Goal: Task Accomplishment & Management: Use online tool/utility

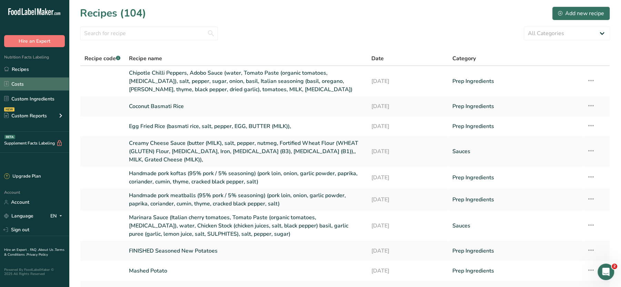
click at [23, 85] on link "Costs" at bounding box center [34, 84] width 69 height 13
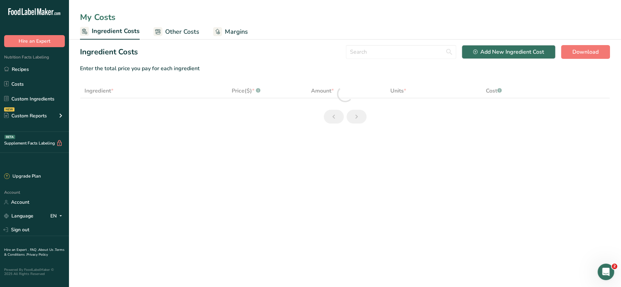
select select "1"
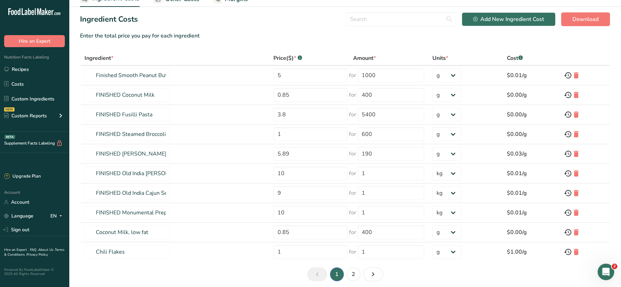
scroll to position [58, 0]
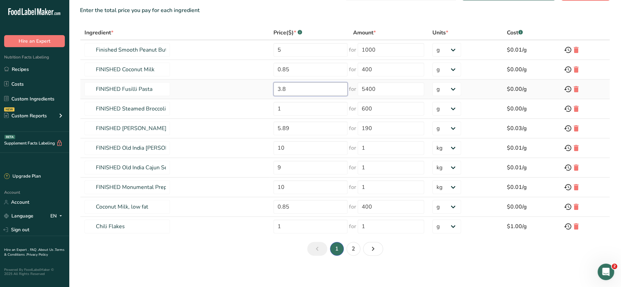
drag, startPoint x: 309, startPoint y: 86, endPoint x: 246, endPoint y: 86, distance: 62.7
click at [246, 86] on tr "FINISHED Fusilli Pasta 3.8 for 5400 g kg mg mcg lb oz $0.00/g" at bounding box center [344, 90] width 529 height 20
type input "0"
click at [388, 86] on input "5400" at bounding box center [390, 89] width 67 height 14
drag, startPoint x: 388, startPoint y: 86, endPoint x: 334, endPoint y: 78, distance: 54.0
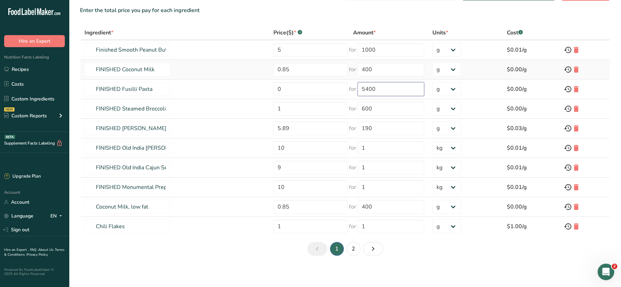
click at [334, 78] on tbody "Finished Smooth Peanut Butter 5 for 1000 g kg mg mcg lb oz $0.01/g FINISHED Coc…" at bounding box center [344, 138] width 529 height 196
type input "0"
click at [413, 280] on main "My Costs Ingredient Costs Other Costs Margins Ingredient Costs Add New Ingredie…" at bounding box center [310, 115] width 621 height 347
click at [573, 207] on icon at bounding box center [576, 207] width 8 height 12
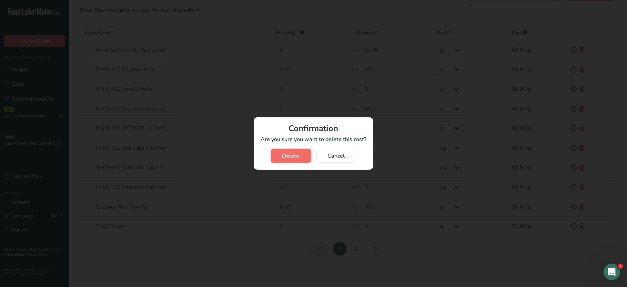
click at [292, 155] on span "Delete" at bounding box center [290, 156] width 17 height 8
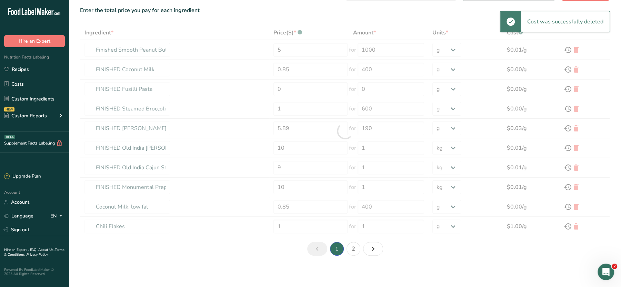
type input "3.8"
type input "5400"
type input "Chili Flakes"
type input "1"
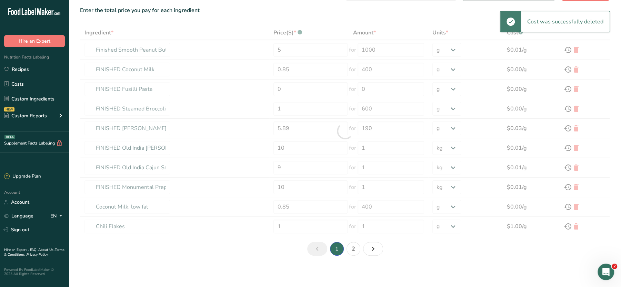
type input "Leavening agents, baking soda"
type input "0.08"
type input "5"
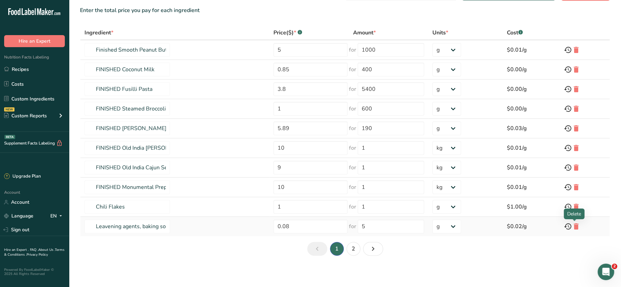
click at [573, 224] on icon at bounding box center [576, 227] width 8 height 12
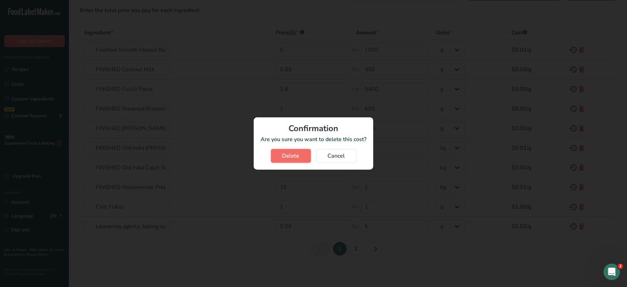
click at [304, 154] on button "Delete" at bounding box center [291, 156] width 40 height 14
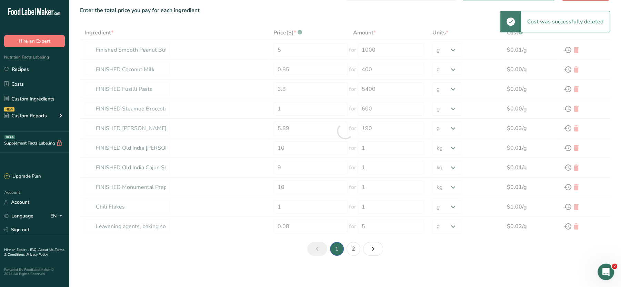
type input "Soy sauce made from soy and wheat (shoyu)"
type input "7"
type input "1900"
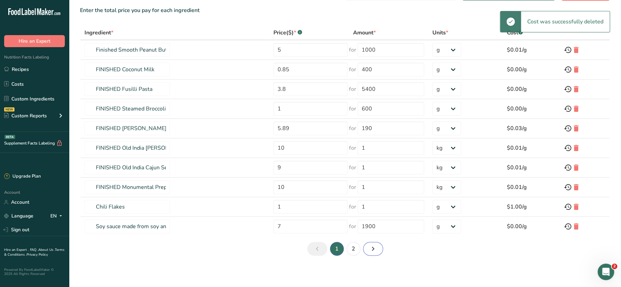
click at [372, 247] on icon "Next page" at bounding box center [373, 249] width 8 height 12
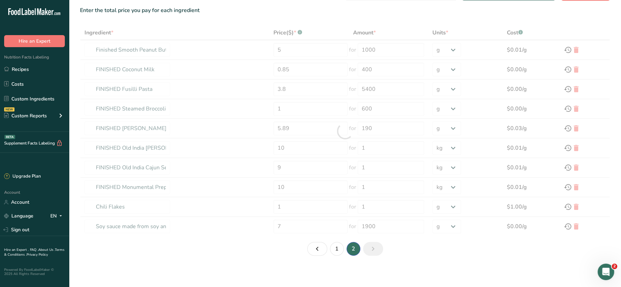
type input "Vanilla extract"
type input "0.08"
type input "4"
type input "Butter, without salt"
type input "0.4"
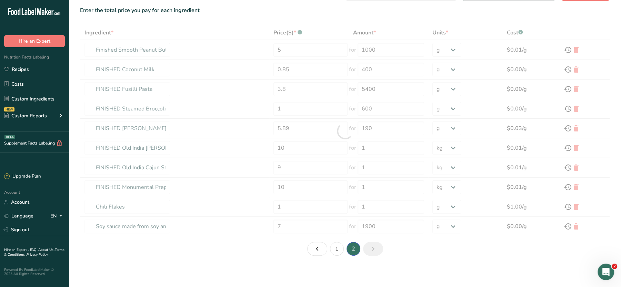
type input "200"
type input "Peanut butter, smooth style, without salt"
type input "6"
type input "1000"
type input "Egg, whole, raw, fresh"
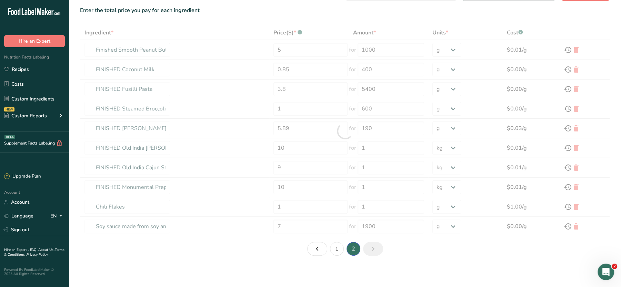
type input "0.12"
type input "88"
type input "Onions, raw"
type input "1"
type input "650"
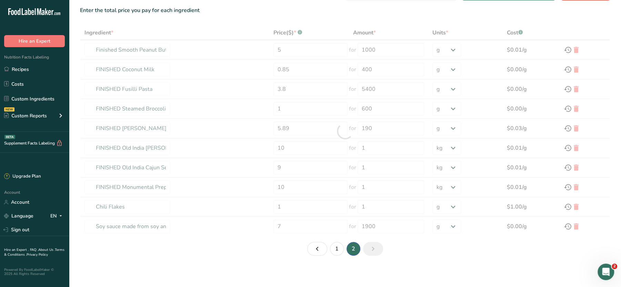
type input "Sugars, granulated"
type input "0.13"
type input "200"
select select "-1"
type input "Wheat flour, white, all-purpose, self-rising, enriched"
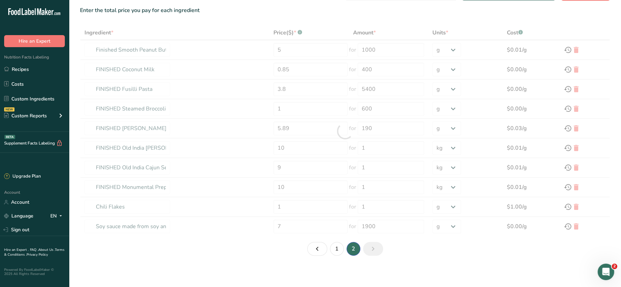
type input "1.28"
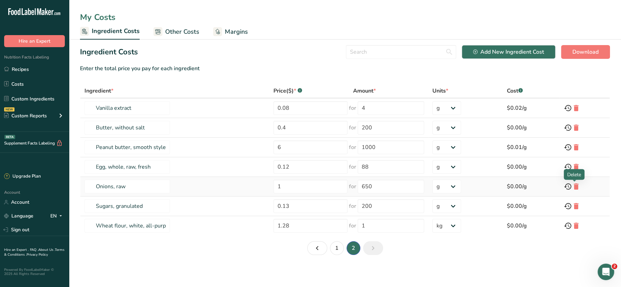
click at [576, 186] on icon at bounding box center [576, 187] width 8 height 12
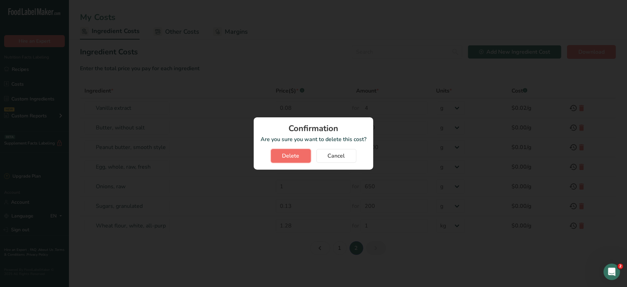
click at [291, 156] on span "Delete" at bounding box center [290, 156] width 17 height 8
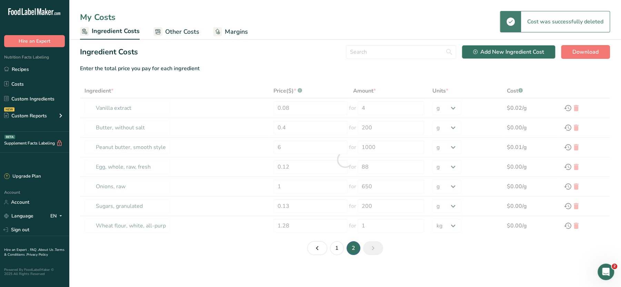
type input "Sugars, granulated"
type input "0.13"
type input "200"
type input "Wheat flour, white, all-purpose, self-rising, enriched"
type input "1.28"
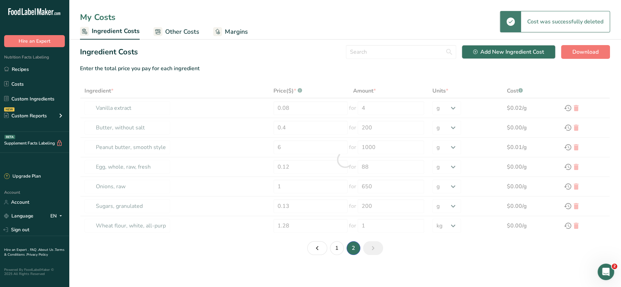
type input "1"
select select "1"
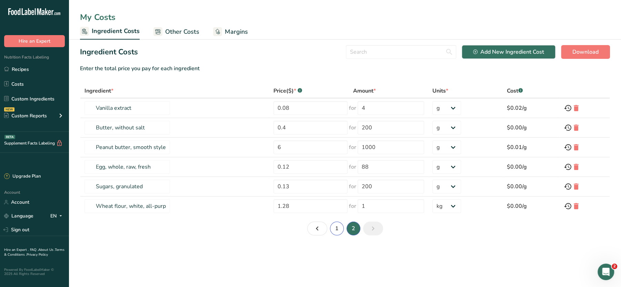
click at [338, 232] on link "1" at bounding box center [337, 229] width 14 height 14
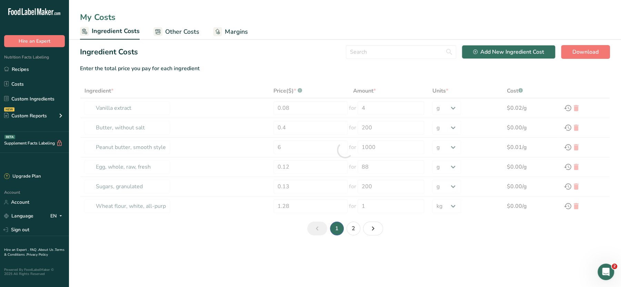
type input "Finished Smooth Peanut Butter"
type input "5"
type input "1000"
type input "FINISHED Coconut Milk"
type input "0.85"
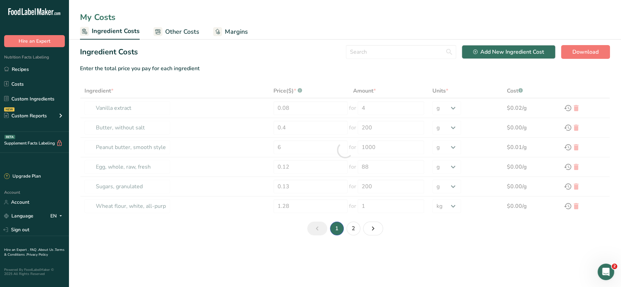
type input "400"
type input "FINISHED Fusilli Pasta"
type input "3.8"
type input "5400"
type input "FINISHED Steamed Broccoli"
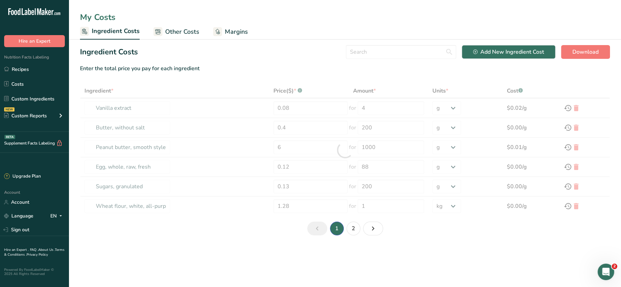
type input "1"
type input "600"
type input "FINISHED [PERSON_NAME] Italian Seasoning"
type input "5.89"
type input "190"
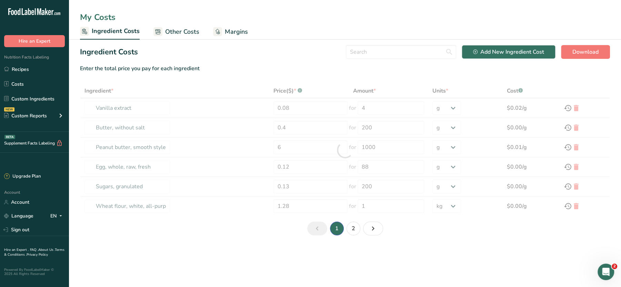
type input "FINISHED Old India [PERSON_NAME]"
type input "10"
select select "1"
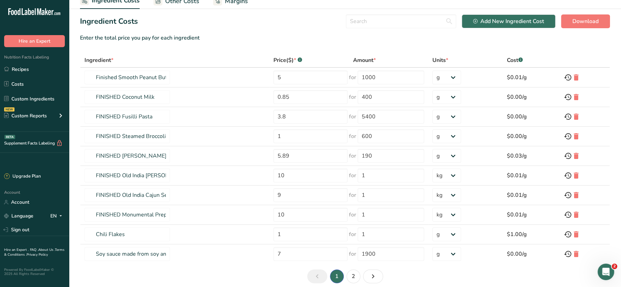
scroll to position [58, 0]
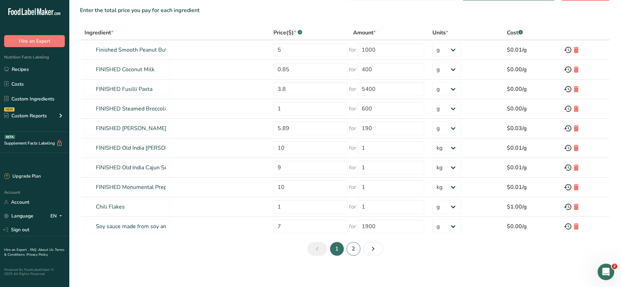
click at [353, 248] on link "2" at bounding box center [353, 249] width 14 height 14
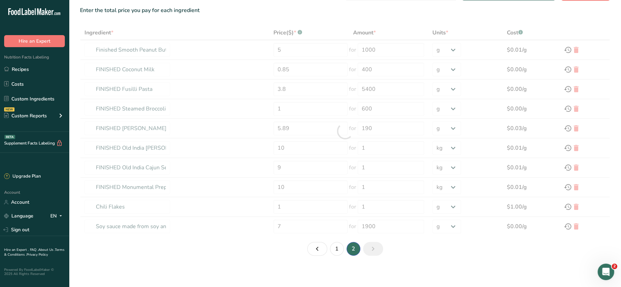
type input "Vanilla extract"
type input "0.08"
type input "4"
type input "Butter, without salt"
type input "0.4"
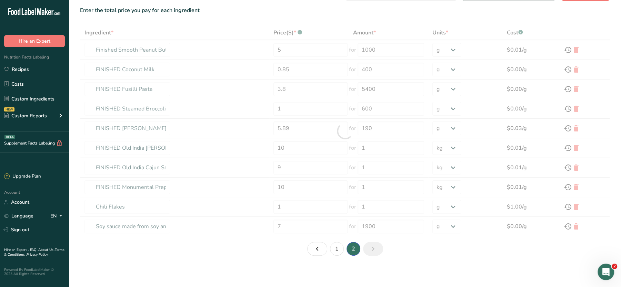
type input "200"
type input "Peanut butter, smooth style, without salt"
type input "6"
type input "1000"
type input "Egg, whole, raw, fresh"
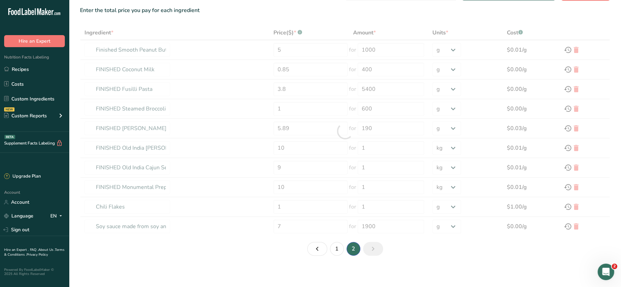
type input "0.12"
type input "88"
type input "Sugars, granulated"
type input "0.13"
type input "200"
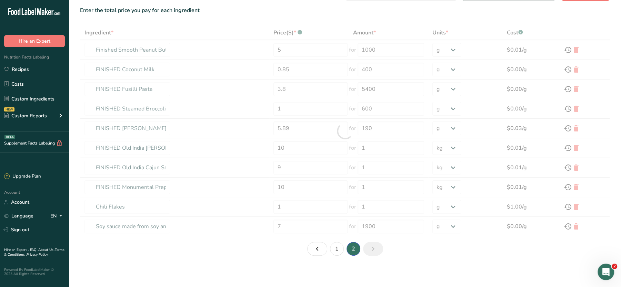
type input "Wheat flour, white, all-purpose, self-rising, enriched"
type input "1.28"
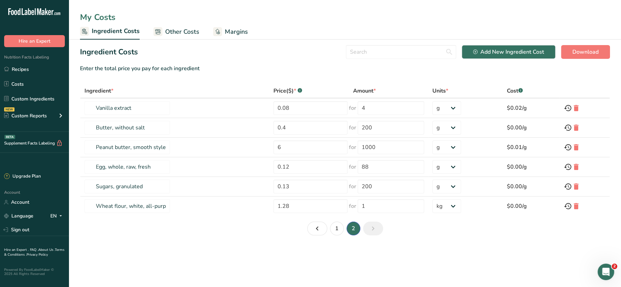
scroll to position [0, 0]
click at [576, 108] on icon at bounding box center [576, 108] width 8 height 12
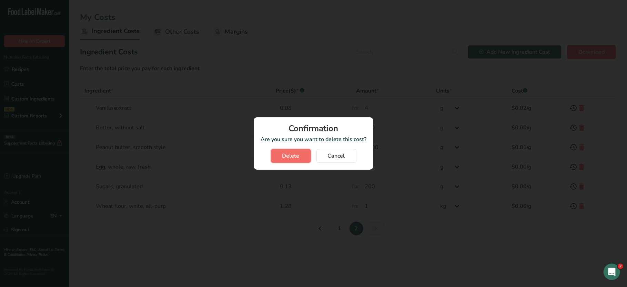
click at [298, 154] on span "Delete" at bounding box center [290, 156] width 17 height 8
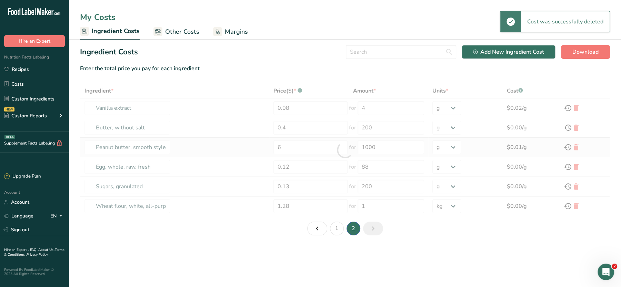
type input "Butter, without salt"
type input "0.4"
type input "200"
type input "Peanut butter, smooth style, without salt"
type input "6"
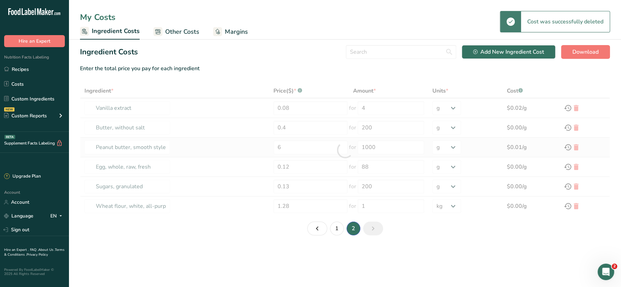
type input "1000"
type input "Egg, whole, raw, fresh"
type input "0.12"
type input "88"
type input "Sugars, granulated"
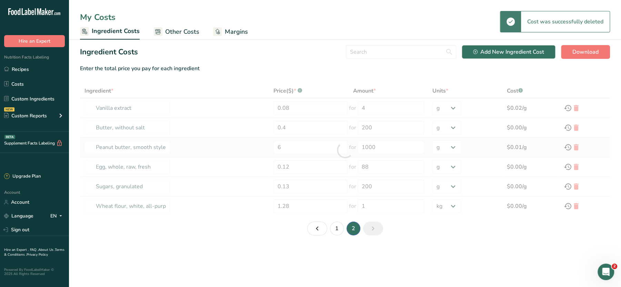
type input "0.13"
type input "200"
type input "Wheat flour, white, all-purpose, self-rising, enriched"
type input "1.28"
type input "1"
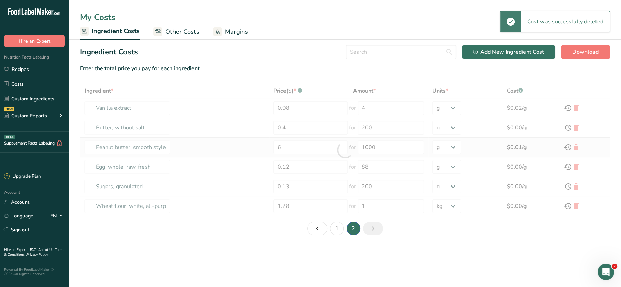
select select "1"
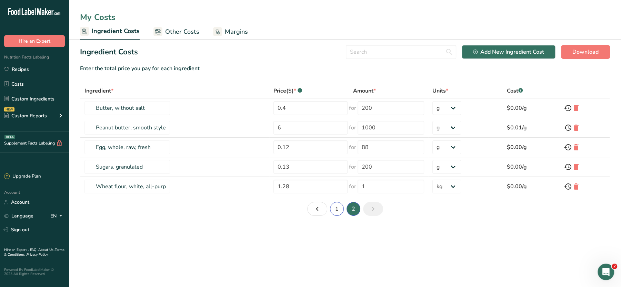
click at [334, 207] on link "1" at bounding box center [337, 209] width 14 height 14
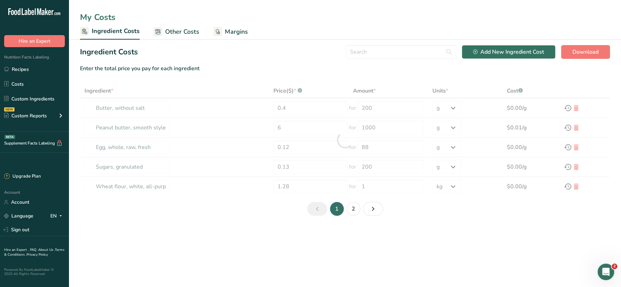
type input "Finished Smooth Peanut Butter"
type input "5"
type input "1000"
type input "FINISHED Coconut Milk"
type input "0.85"
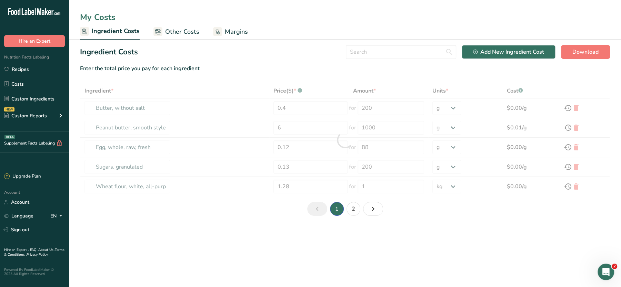
type input "400"
type input "FINISHED Fusilli Pasta"
type input "3.8"
type input "5400"
type input "FINISHED Steamed Broccoli"
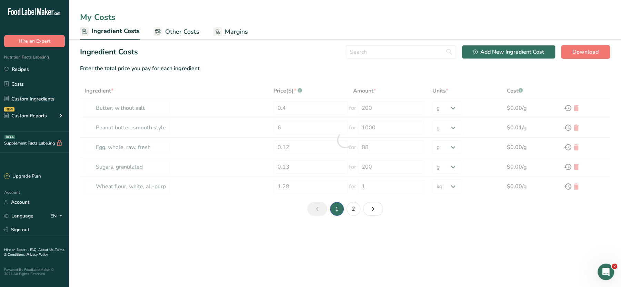
type input "1"
type input "600"
type input "FINISHED [PERSON_NAME] Italian Seasoning"
type input "5.89"
type input "190"
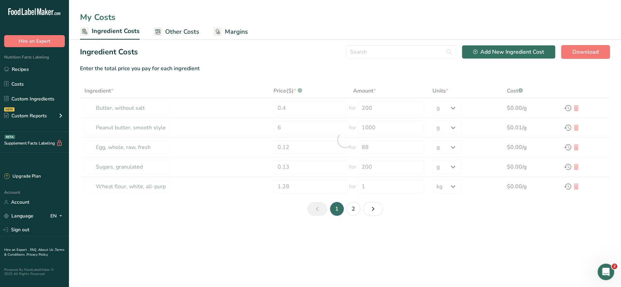
select select "-1"
select select "1"
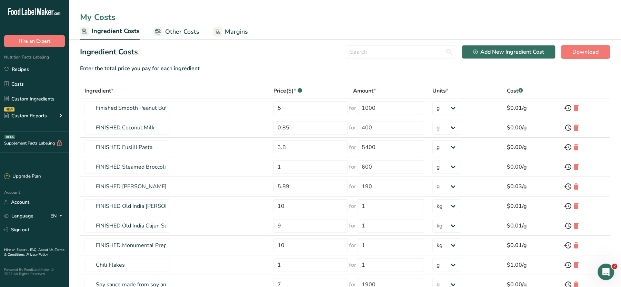
scroll to position [58, 0]
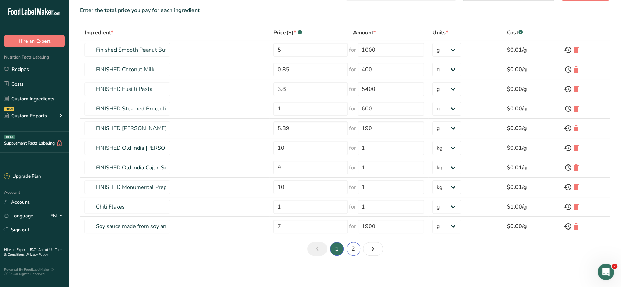
click at [352, 251] on link "2" at bounding box center [353, 249] width 14 height 14
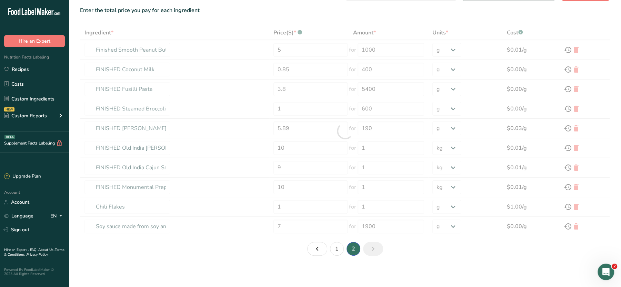
type input "Butter, without salt"
type input "0.4"
type input "200"
type input "Peanut butter, smooth style, without salt"
type input "6"
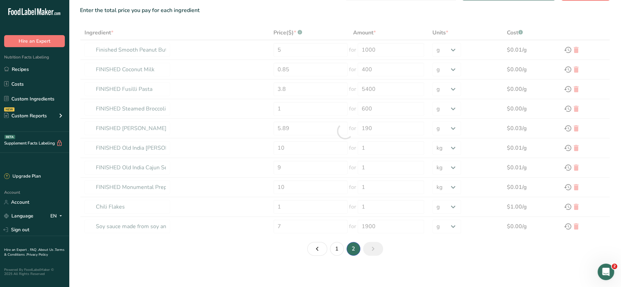
type input "1000"
type input "Egg, whole, raw, fresh"
type input "0.12"
type input "88"
type input "Sugars, granulated"
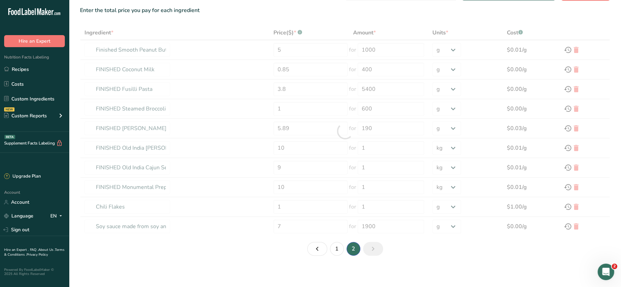
type input "0.13"
type input "200"
type input "Wheat flour, white, all-purpose, self-rising, enriched"
type input "1.28"
type input "1"
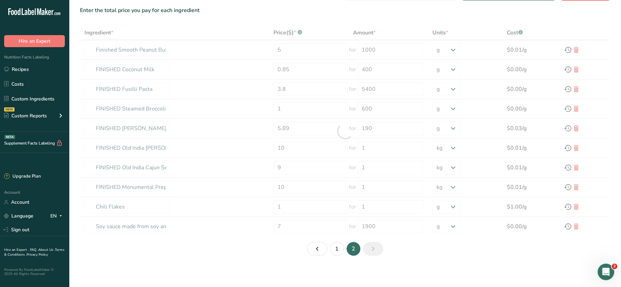
select select "1"
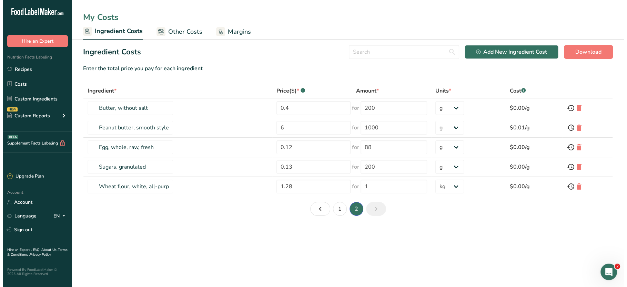
scroll to position [0, 0]
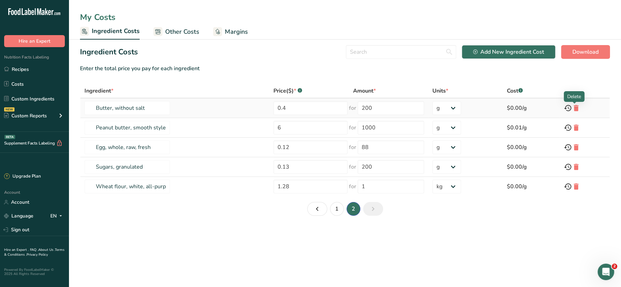
click at [575, 109] on icon at bounding box center [576, 108] width 8 height 12
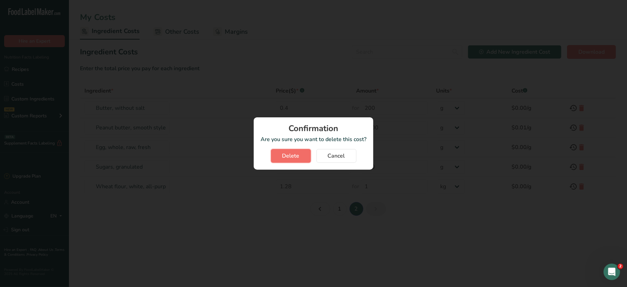
click at [295, 152] on span "Delete" at bounding box center [290, 156] width 17 height 8
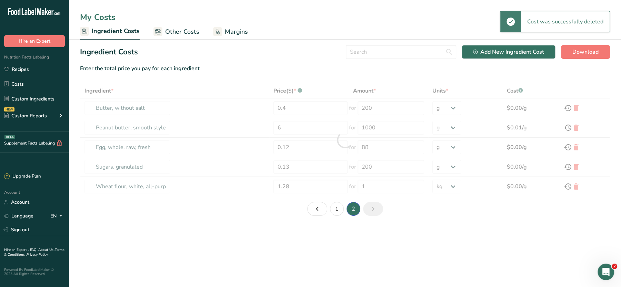
type input "Peanut butter, smooth style, without salt"
type input "6"
type input "1000"
type input "Egg, whole, raw, fresh"
type input "0.12"
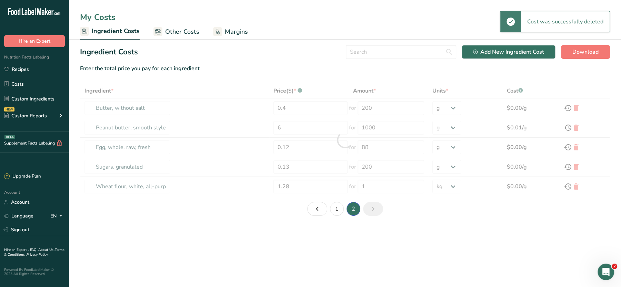
type input "88"
type input "Sugars, granulated"
type input "0.13"
type input "200"
type input "Wheat flour, white, all-purpose, self-rising, enriched"
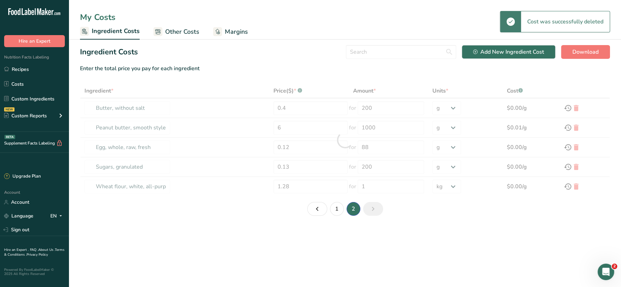
type input "1.28"
type input "1"
select select "1"
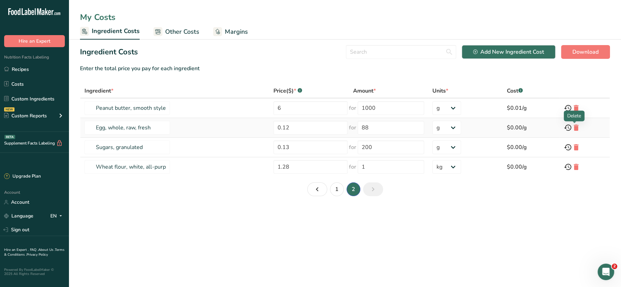
click at [577, 126] on icon at bounding box center [576, 128] width 8 height 12
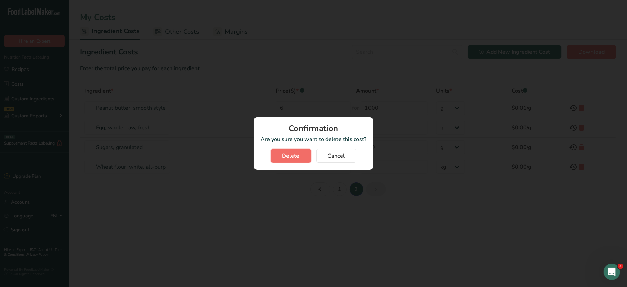
click at [280, 158] on button "Delete" at bounding box center [291, 156] width 40 height 14
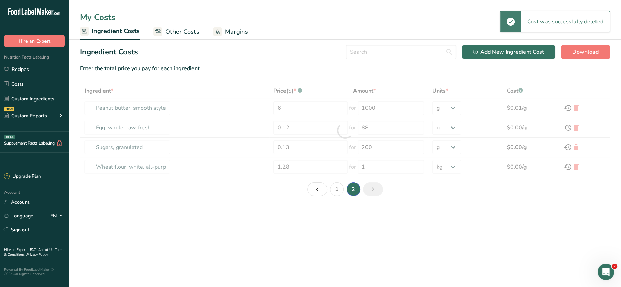
type input "Sugars, granulated"
type input "0.13"
type input "200"
type input "Wheat flour, white, all-purpose, self-rising, enriched"
type input "1.28"
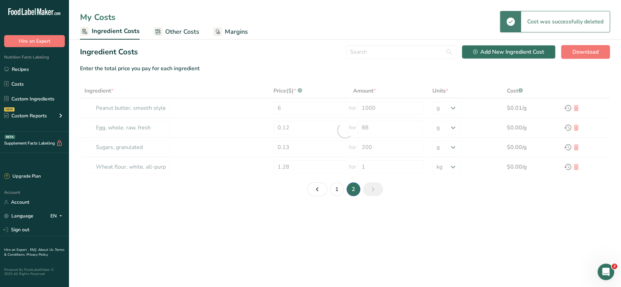
type input "1"
select select "1"
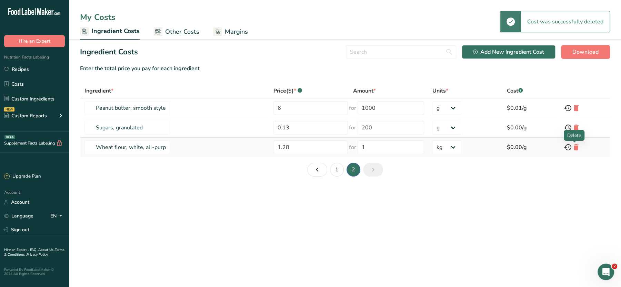
click at [575, 148] on icon at bounding box center [576, 147] width 8 height 12
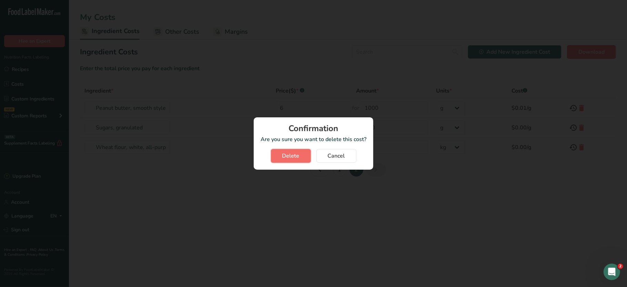
click at [299, 160] on span "Delete" at bounding box center [290, 156] width 17 height 8
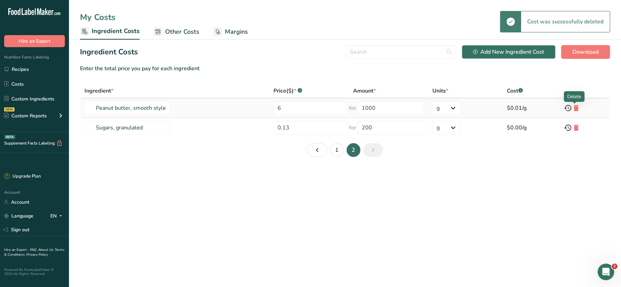
click at [575, 109] on icon at bounding box center [576, 108] width 8 height 12
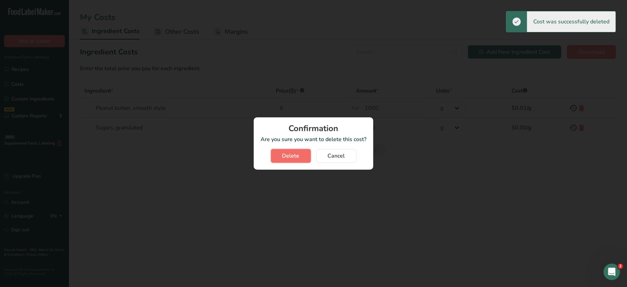
click at [280, 160] on button "Delete" at bounding box center [291, 156] width 40 height 14
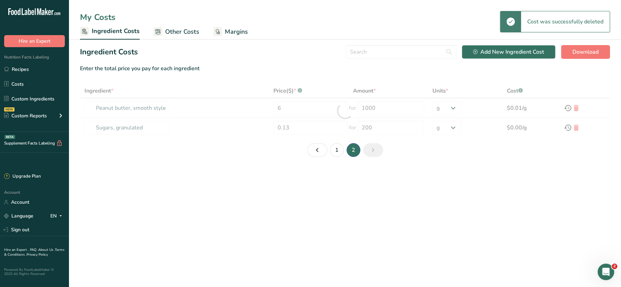
type input "Sugars, granulated"
type input "0.13"
type input "200"
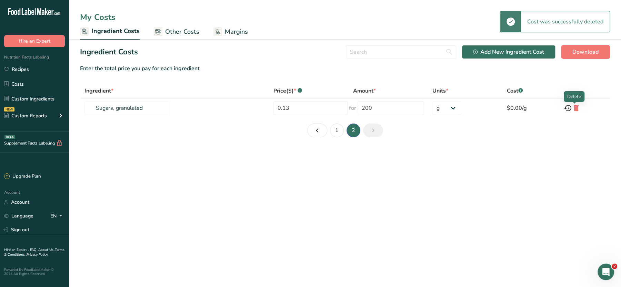
click at [575, 104] on div at bounding box center [573, 103] width 3 height 3
click at [574, 106] on icon at bounding box center [576, 108] width 8 height 12
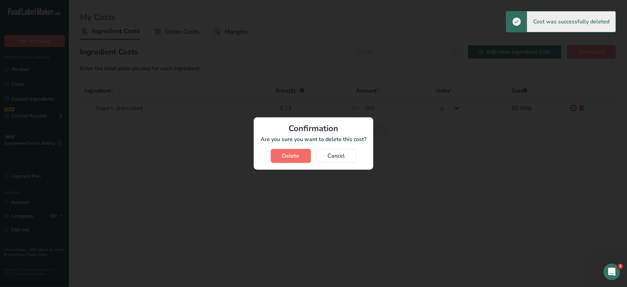
click at [280, 155] on button "Delete" at bounding box center [291, 156] width 40 height 14
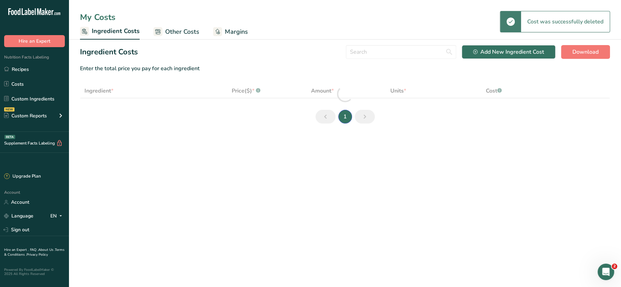
select select "1"
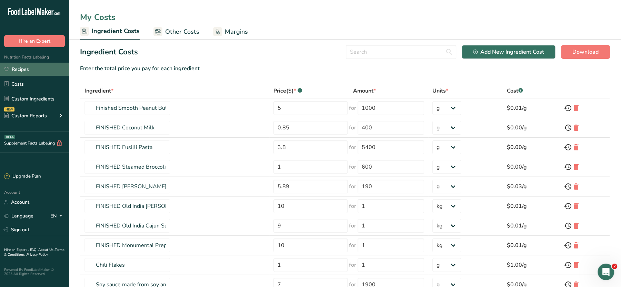
click at [23, 72] on link "Recipes" at bounding box center [34, 69] width 69 height 13
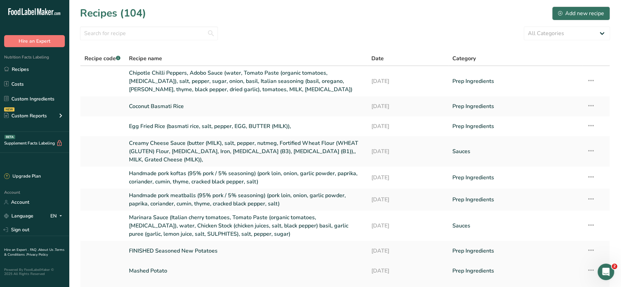
click at [148, 273] on link "Mashed Potato" at bounding box center [246, 271] width 234 height 14
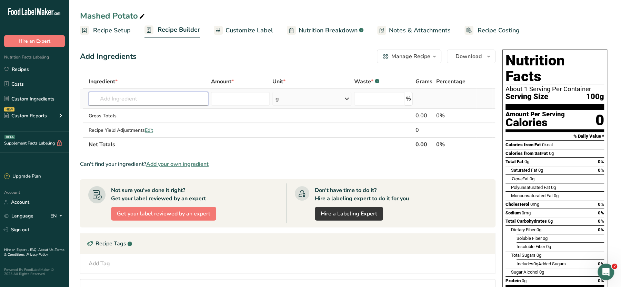
click at [118, 97] on input "text" at bounding box center [149, 99] width 120 height 14
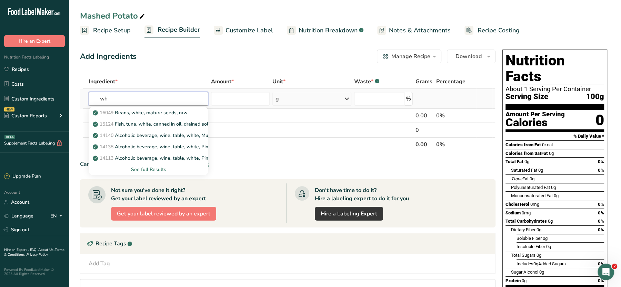
type input "w"
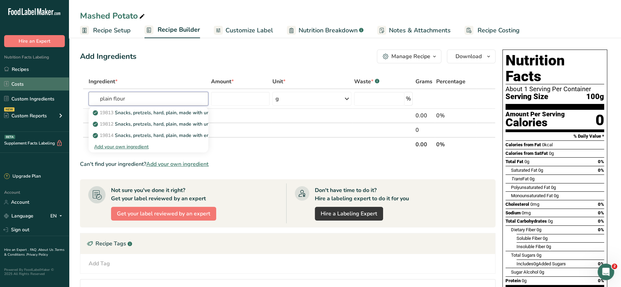
drag, startPoint x: 136, startPoint y: 99, endPoint x: 37, endPoint y: 88, distance: 100.6
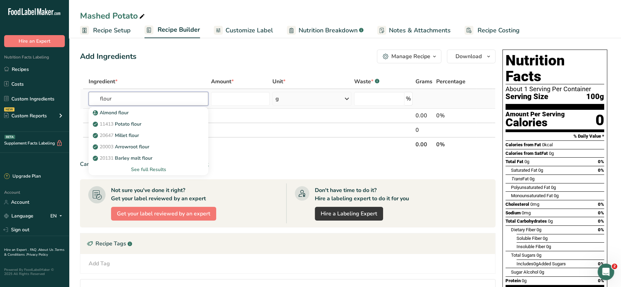
type input "flour"
click at [134, 169] on div "See full Results" at bounding box center [148, 169] width 109 height 7
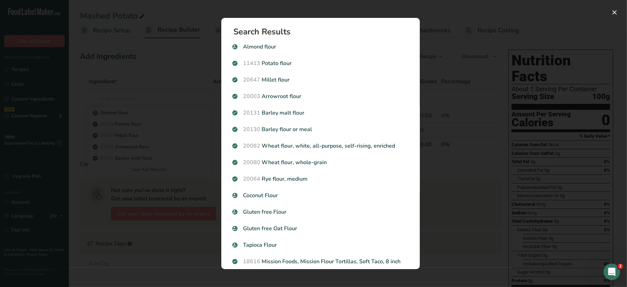
click at [153, 152] on div "Search results modal" at bounding box center [313, 143] width 627 height 287
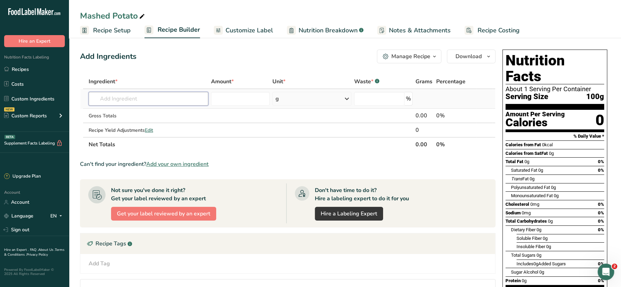
click at [120, 105] on input "text" at bounding box center [149, 99] width 120 height 14
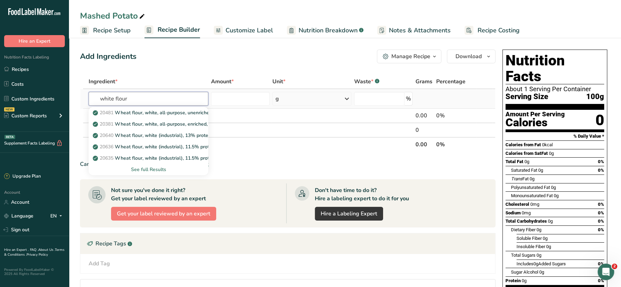
type input "white flour"
click at [153, 168] on div "See full Results" at bounding box center [148, 169] width 109 height 7
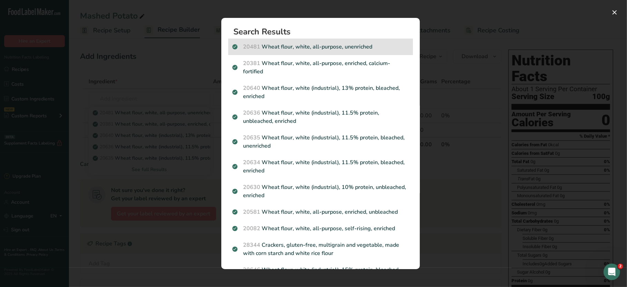
click at [321, 48] on p "20481 Wheat flour, white, all-purpose, unenriched" at bounding box center [320, 47] width 176 height 8
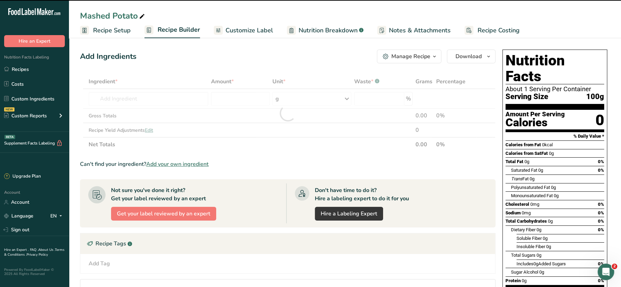
type input "0"
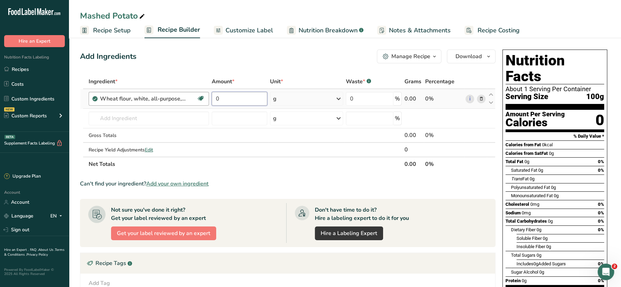
drag, startPoint x: 244, startPoint y: 96, endPoint x: 186, endPoint y: 96, distance: 58.2
click at [186, 96] on tr "Wheat flour, white, all-purpose, unenriched Dairy free Vegan Vegetarian Soy fre…" at bounding box center [287, 99] width 415 height 20
type input "100"
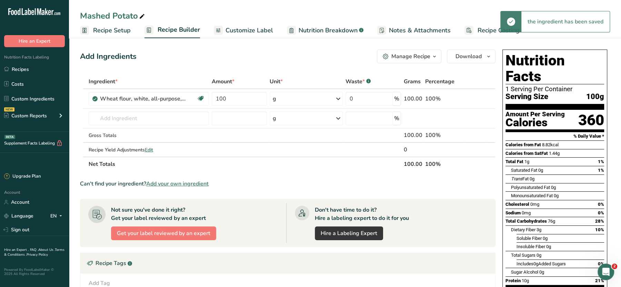
click at [298, 30] on span "Nutrition Breakdown" at bounding box center [327, 30] width 59 height 9
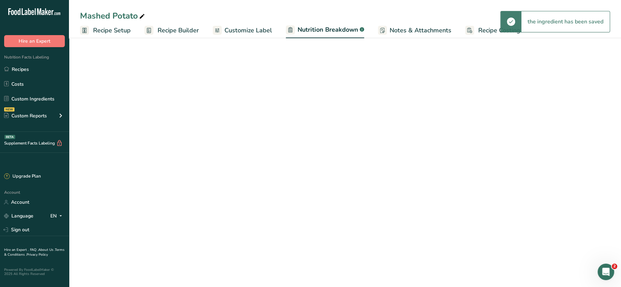
select select "Calories"
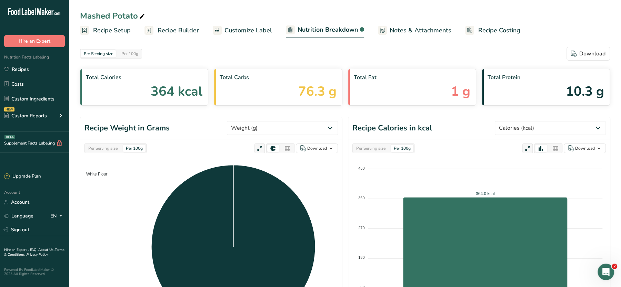
click at [241, 27] on span "Customize Label" at bounding box center [248, 30] width 48 height 9
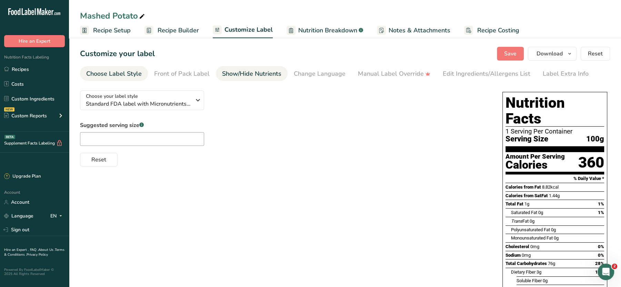
click at [246, 73] on div "Show/Hide Nutrients" at bounding box center [251, 73] width 59 height 9
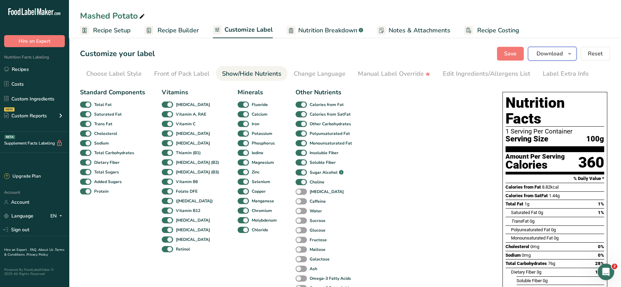
click at [551, 54] on span "Download" at bounding box center [549, 54] width 26 height 8
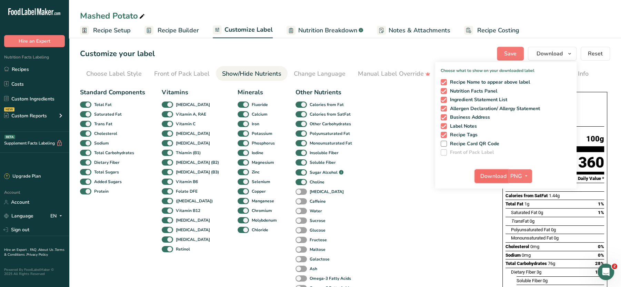
click at [493, 173] on span "Download" at bounding box center [493, 176] width 26 height 8
click at [121, 33] on span "Recipe Setup" at bounding box center [112, 30] width 38 height 9
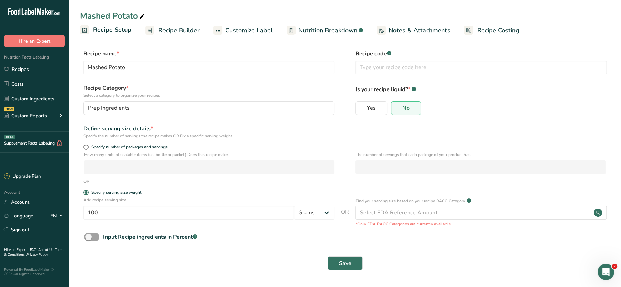
click at [164, 34] on span "Recipe Builder" at bounding box center [178, 30] width 41 height 9
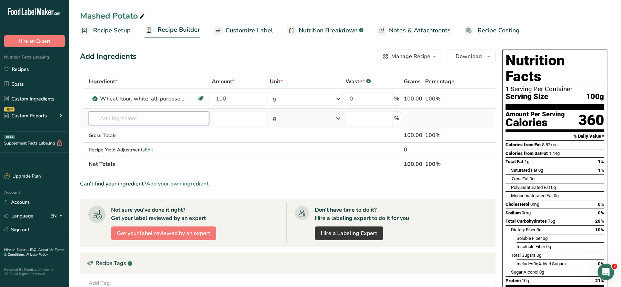
click at [153, 117] on input "text" at bounding box center [149, 119] width 120 height 14
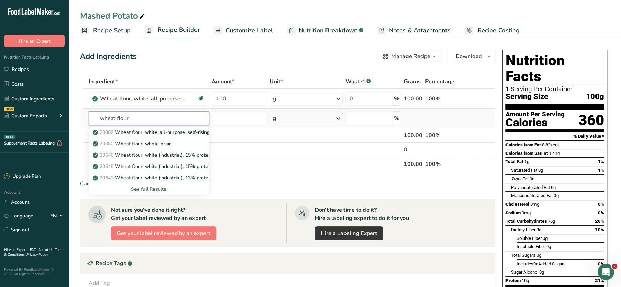
type input "wheat flour"
click at [149, 186] on div "See full Results" at bounding box center [148, 189] width 109 height 7
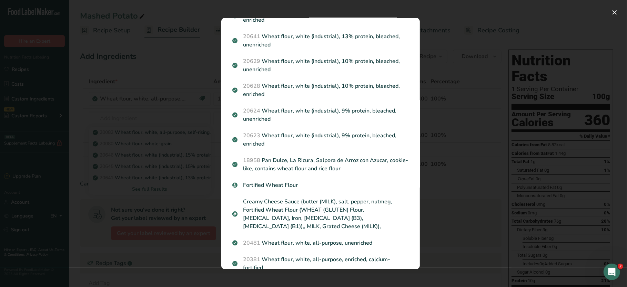
scroll to position [94, 0]
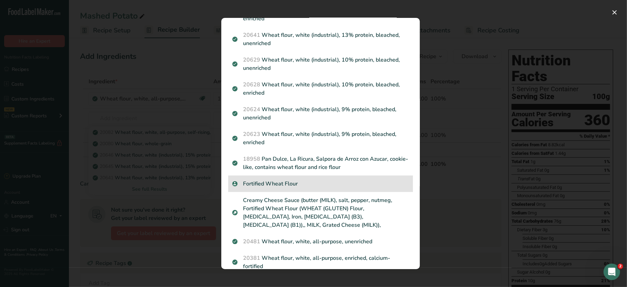
click at [266, 182] on p "Fortified Wheat Flour" at bounding box center [320, 184] width 176 height 8
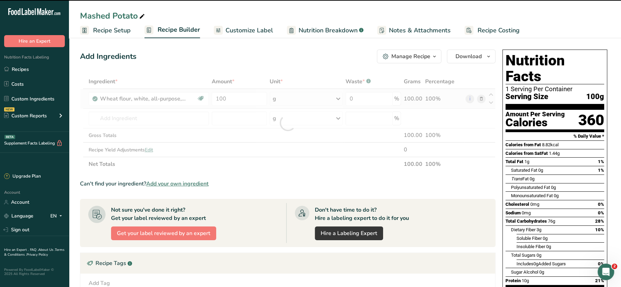
type input "0"
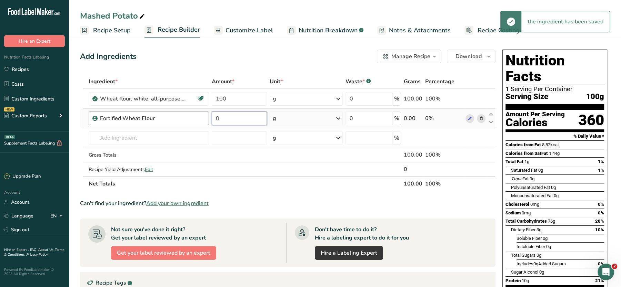
drag, startPoint x: 229, startPoint y: 122, endPoint x: 197, endPoint y: 118, distance: 32.3
click at [197, 118] on tr "Fortified Wheat Flour 0 g Weight Units g kg mg See more Volume Units l Volume u…" at bounding box center [287, 119] width 415 height 20
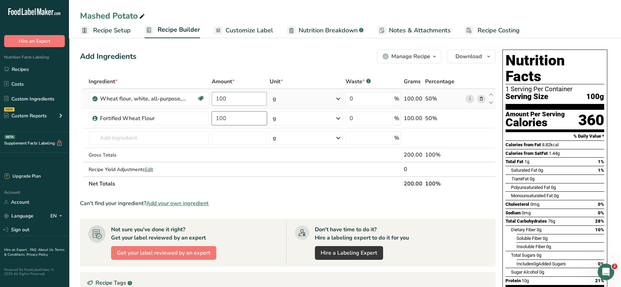
type input "100"
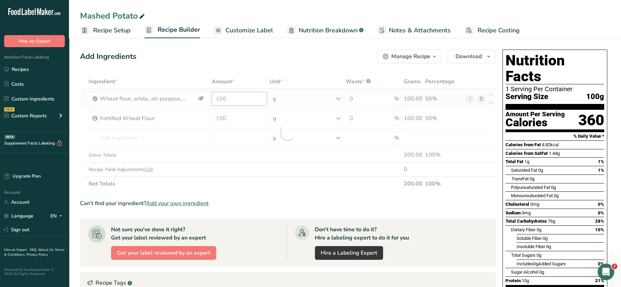
click at [235, 102] on div "Ingredient * Amount * Unit * Waste * .a-a{fill:#347362;}.b-a{fill:#fff;} Grams …" at bounding box center [287, 132] width 415 height 117
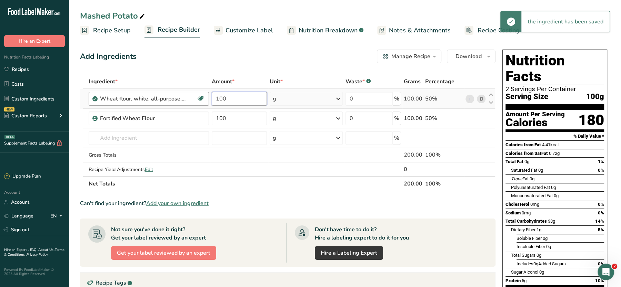
drag, startPoint x: 235, startPoint y: 102, endPoint x: 187, endPoint y: 92, distance: 49.7
click at [187, 92] on tr "Wheat flour, white, all-purpose, unenriched Dairy free Vegan Vegetarian Soy fre…" at bounding box center [287, 99] width 415 height 20
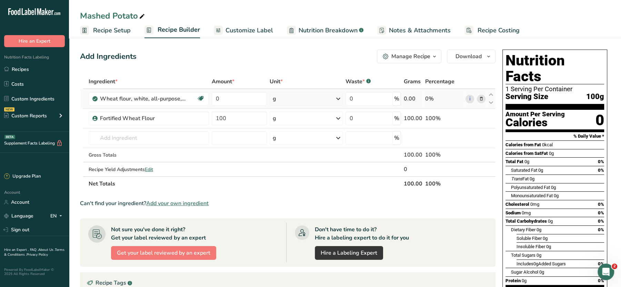
click at [482, 101] on icon at bounding box center [480, 98] width 5 height 7
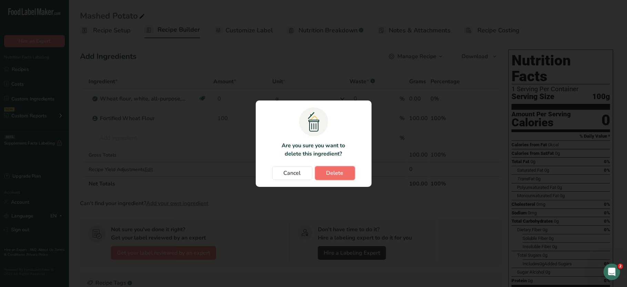
click at [326, 170] on span "Delete" at bounding box center [334, 173] width 17 height 8
type input "100"
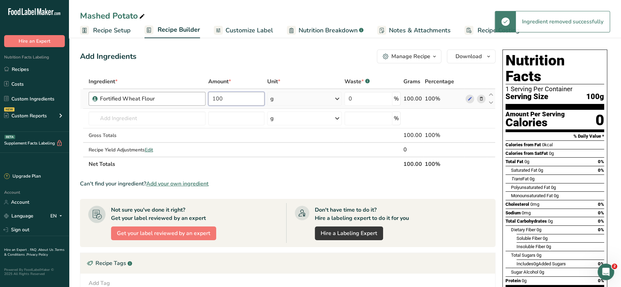
drag, startPoint x: 241, startPoint y: 103, endPoint x: 196, endPoint y: 97, distance: 45.3
click at [196, 97] on tr "Fortified Wheat Flour 100 g Weight Units g kg mg See more Volume Units l Volume…" at bounding box center [287, 99] width 415 height 20
type input "12"
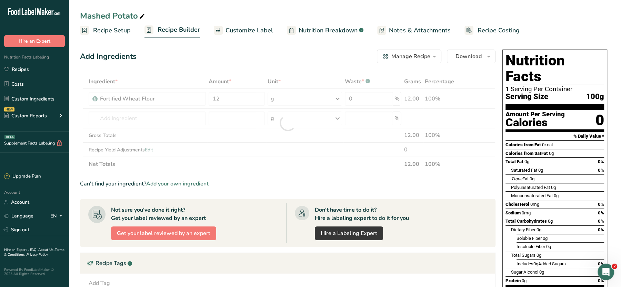
click at [268, 59] on div "Add Ingredients Manage Recipe Delete Recipe Duplicate Recipe Scale Recipe Save …" at bounding box center [287, 57] width 415 height 14
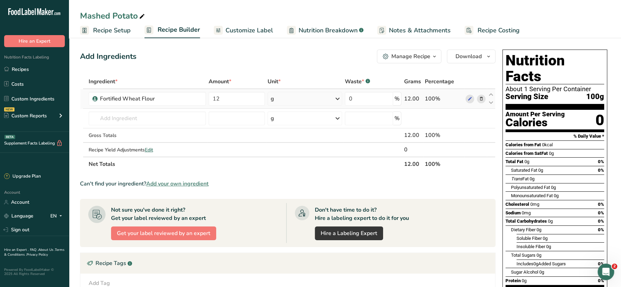
click at [479, 99] on icon at bounding box center [480, 98] width 5 height 7
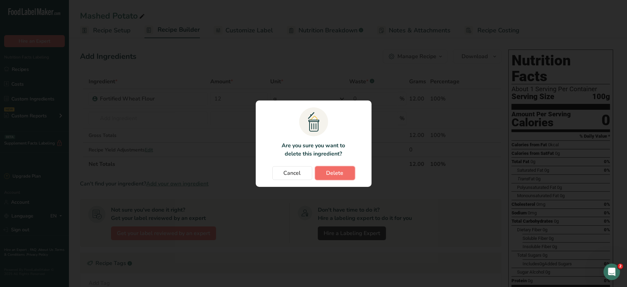
click at [333, 178] on button "Delete" at bounding box center [335, 173] width 40 height 14
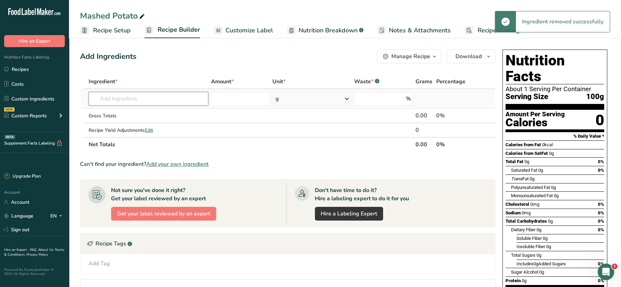
click at [151, 101] on input "text" at bounding box center [149, 99] width 120 height 14
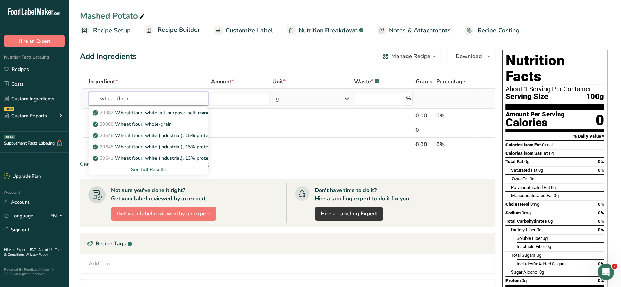
type input "wheat flour"
click at [152, 167] on div "See full Results" at bounding box center [148, 169] width 109 height 7
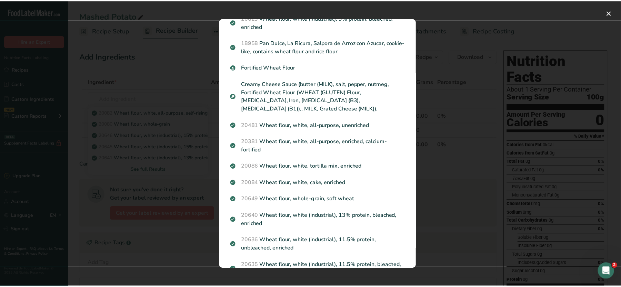
scroll to position [210, 0]
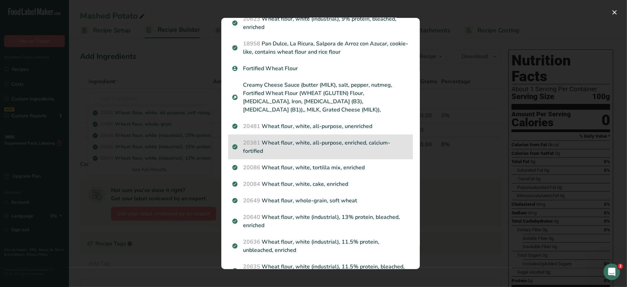
click at [310, 141] on p "20381 Wheat flour, white, all-purpose, enriched, calcium-fortified" at bounding box center [320, 147] width 176 height 17
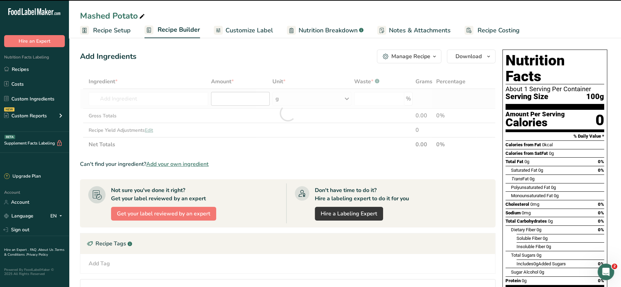
type input "0"
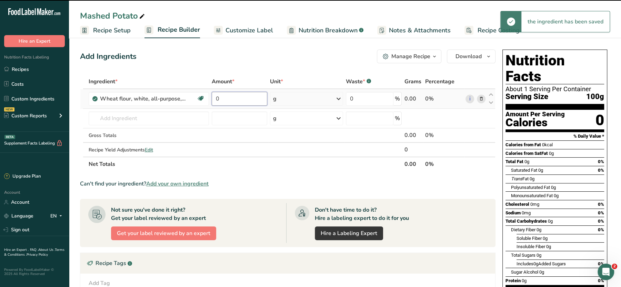
click at [245, 94] on input "0" at bounding box center [239, 99] width 55 height 14
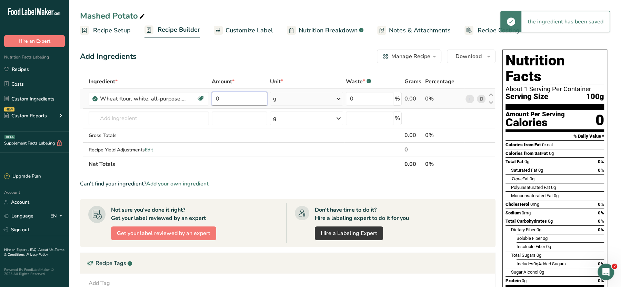
click at [245, 94] on input "0" at bounding box center [239, 99] width 55 height 14
type input "100"
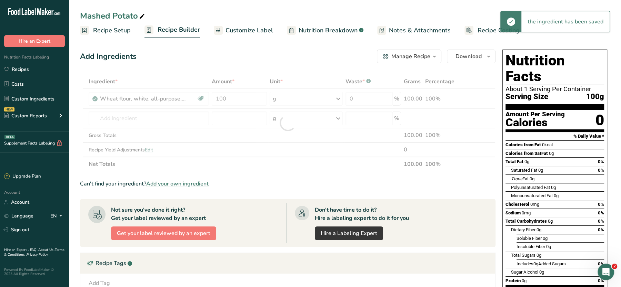
click at [303, 63] on div "Add Ingredients Manage Recipe Delete Recipe Duplicate Recipe Scale Recipe Save …" at bounding box center [287, 57] width 415 height 14
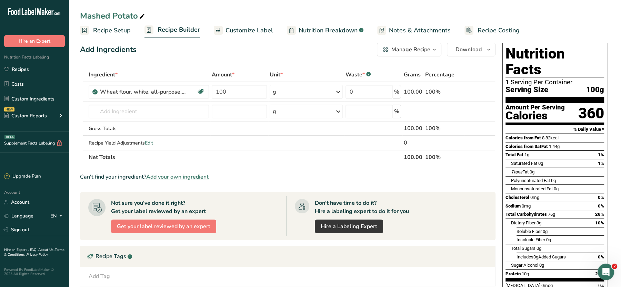
scroll to position [2, 0]
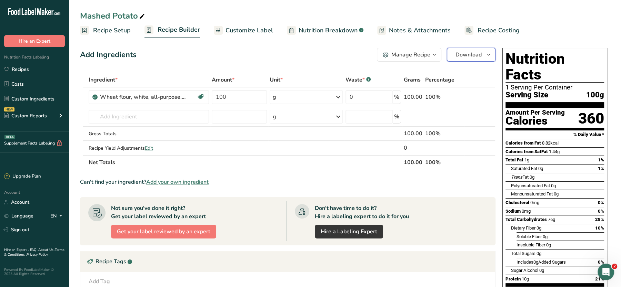
click at [459, 49] on button "Download" at bounding box center [471, 55] width 49 height 14
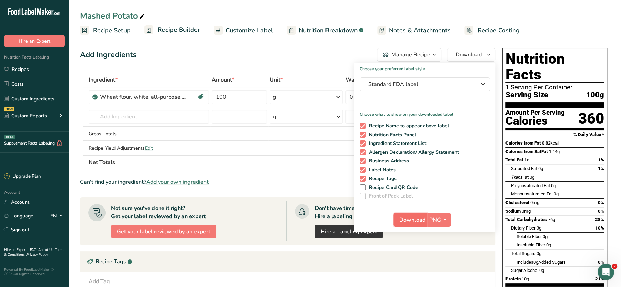
click at [408, 217] on span "Download" at bounding box center [412, 220] width 26 height 8
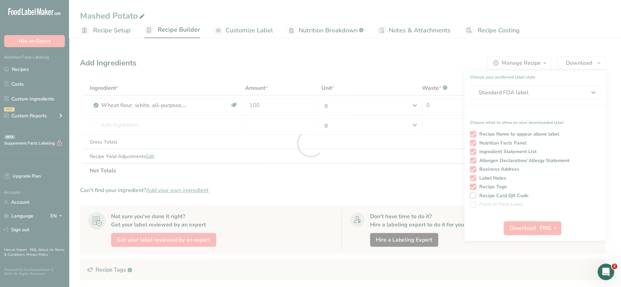
scroll to position [0, 0]
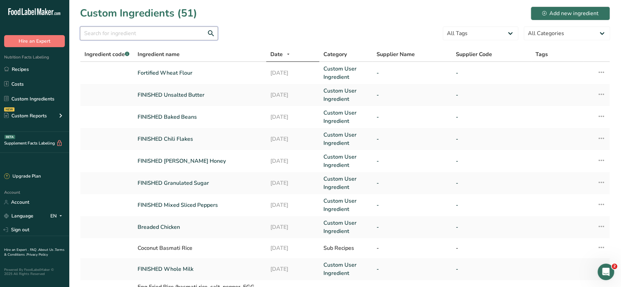
click at [98, 29] on input "text" at bounding box center [149, 34] width 138 height 14
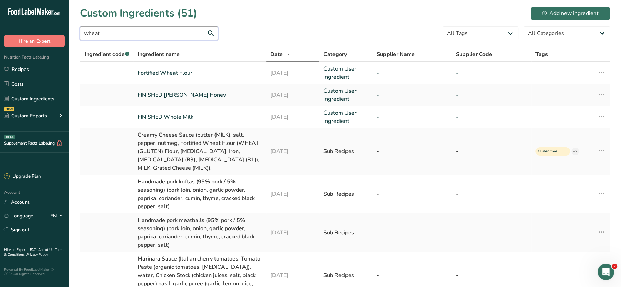
type input "wheat"
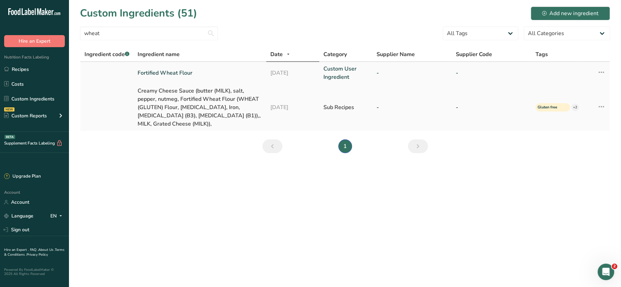
click at [164, 73] on link "Fortified Wheat Flour" at bounding box center [199, 73] width 124 height 8
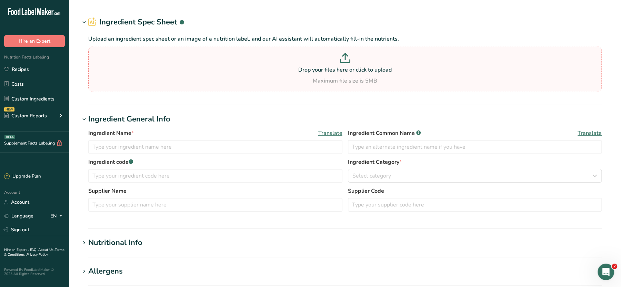
type input "Fortified Wheat Flour"
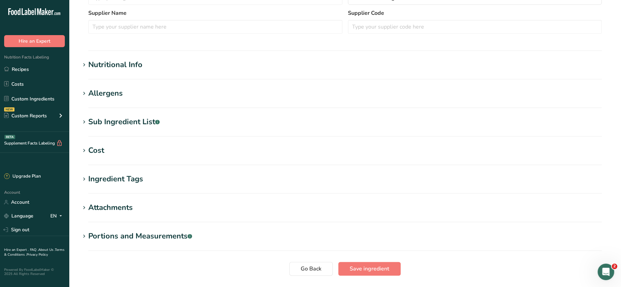
scroll to position [192, 0]
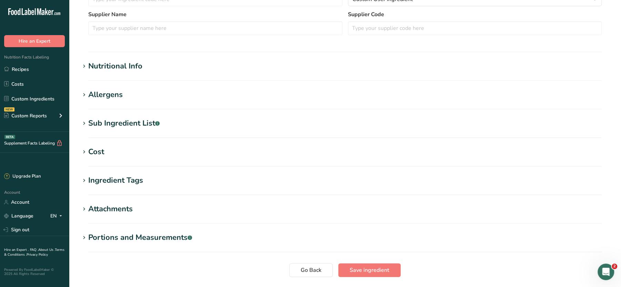
click at [142, 68] on div "Nutritional Info" at bounding box center [115, 66] width 54 height 11
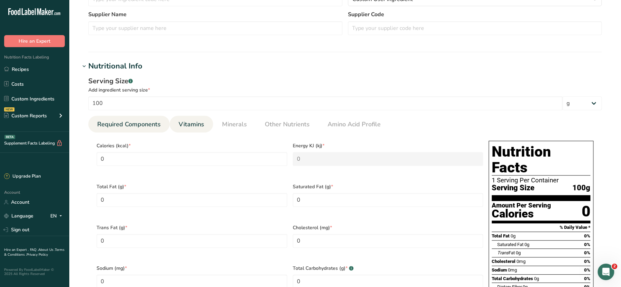
click at [190, 124] on span "Vitamins" at bounding box center [190, 124] width 25 height 9
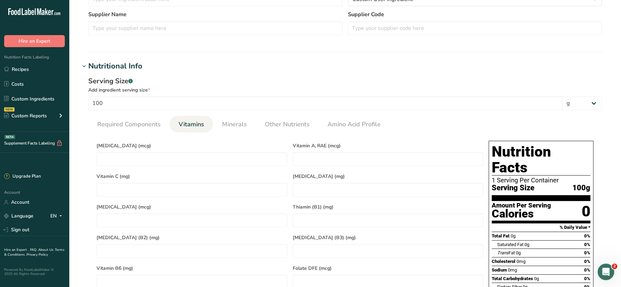
scroll to position [2, 0]
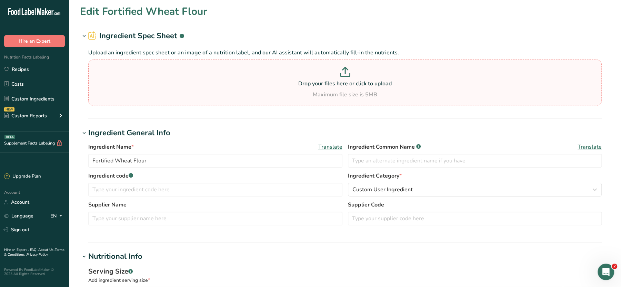
click at [288, 92] on div "Maximum file size is 5MB" at bounding box center [345, 95] width 510 height 8
click at [288, 92] on input "Drop your files here or click to upload Maximum file size is 5MB" at bounding box center [344, 83] width 513 height 47
type input "C:\fakepath\Mashed Potato_28_08_2025, 07_58_44.png"
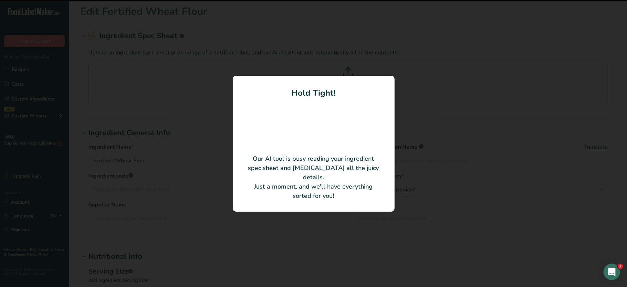
type input "White Flour"
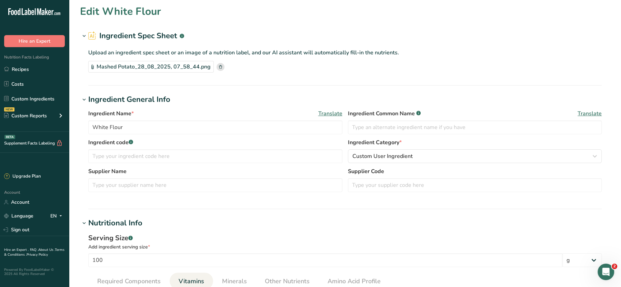
click at [216, 66] on rect at bounding box center [220, 67] width 8 height 8
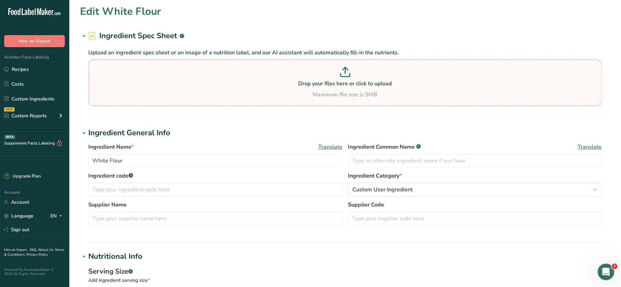
click at [257, 63] on section "Drop your files here or click to upload Maximum file size is 5MB" at bounding box center [345, 82] width 510 height 43
click at [257, 63] on input "Drop your files here or click to upload Maximum file size is 5MB" at bounding box center [344, 83] width 513 height 47
type input "C:\fakepath\Mashed Potato_28_08_2025, 08_01_46.png"
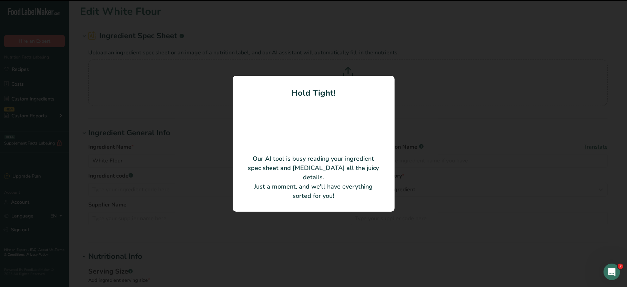
type \(B1\) "0.78"
type \(B2\) "0.49"
type \(B3\) "5.9"
type B6 "0.04"
type DFE "290"
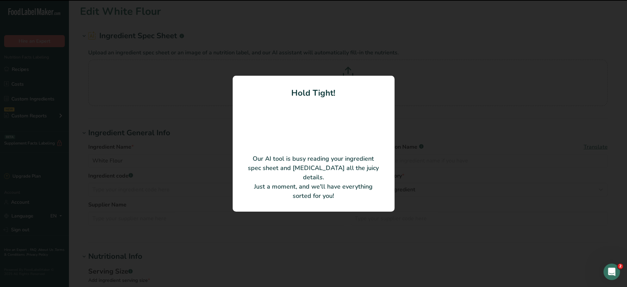
type acid "0.4"
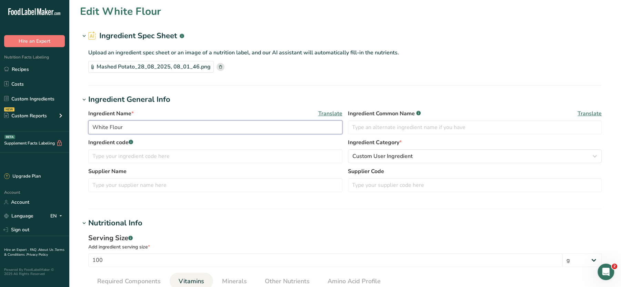
click at [91, 129] on input "White Flour" at bounding box center [215, 128] width 254 height 14
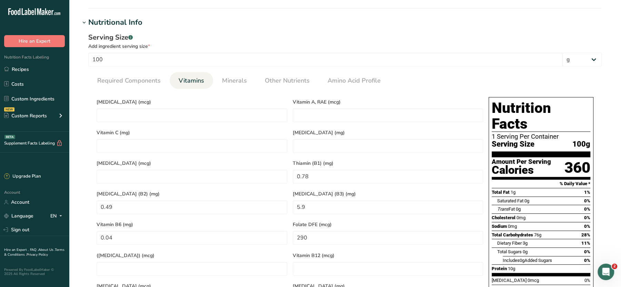
scroll to position [203, 0]
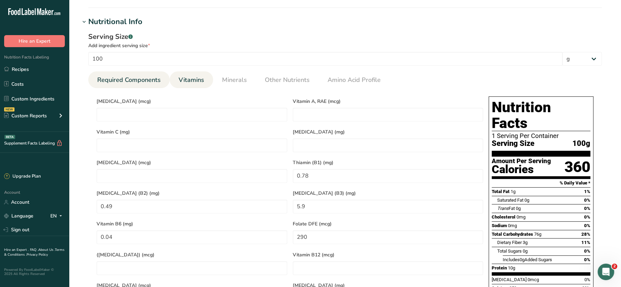
type input "FINISHED White Flour"
click at [144, 84] on link "Required Components" at bounding box center [128, 80] width 69 height 18
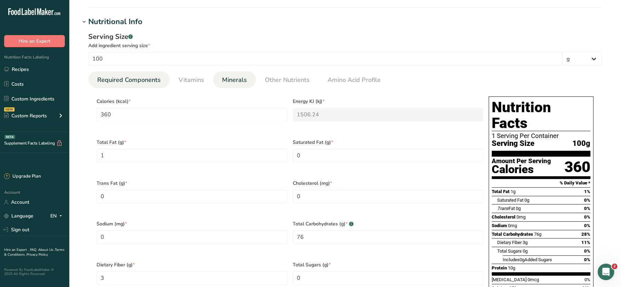
click at [234, 86] on link "Minerals" at bounding box center [234, 80] width 30 height 18
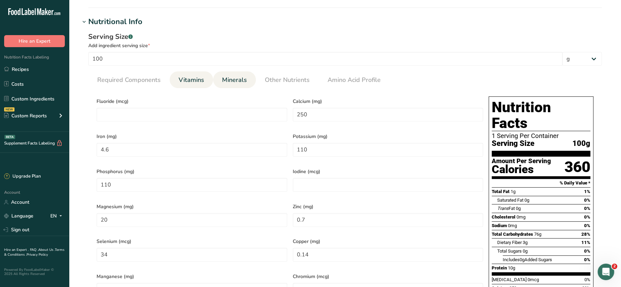
click at [177, 82] on link "Vitamins" at bounding box center [191, 80] width 31 height 18
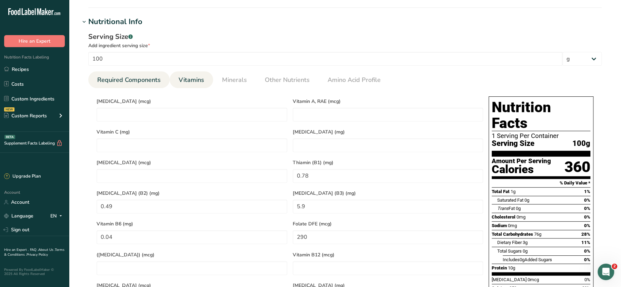
click at [137, 80] on span "Required Components" at bounding box center [128, 79] width 63 height 9
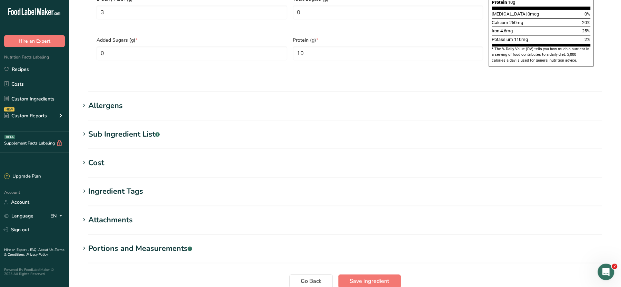
scroll to position [484, 0]
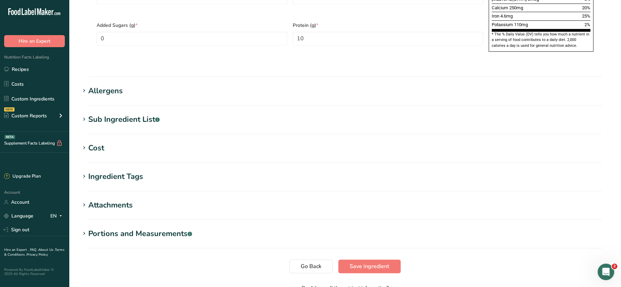
click at [122, 114] on section "Sub Ingredient List .a-a{fill:#347362;}.b-a{fill:#fff;} Translate (WHEAT (GLUTE…" at bounding box center [345, 124] width 530 height 20
click at [118, 114] on div "Sub Ingredient List .a-a{fill:#347362;}.b-a{fill:#fff;}" at bounding box center [123, 119] width 71 height 11
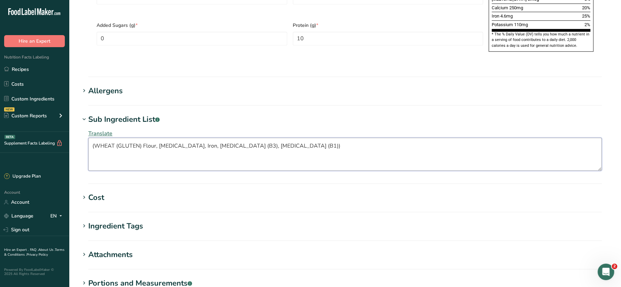
click at [144, 138] on textarea "(WHEAT (GLUTEN) Flour, Calcium Carbonate, Iron, Niacin (B3), Thiamin (B1))" at bounding box center [344, 154] width 513 height 33
click at [252, 138] on textarea "Wheat Flour, Calcium Carbonate, Iron, Niacin (B3), Thiamin (B1))" at bounding box center [344, 154] width 513 height 33
click at [279, 138] on textarea "Wheat Flour, Calcium Carbonate, Iron, Niacin (B3), Thiamin (B1)" at bounding box center [344, 154] width 513 height 33
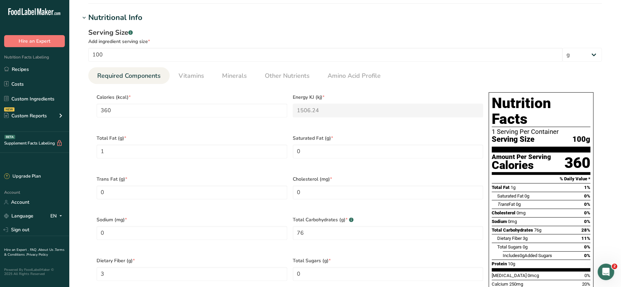
scroll to position [210, 0]
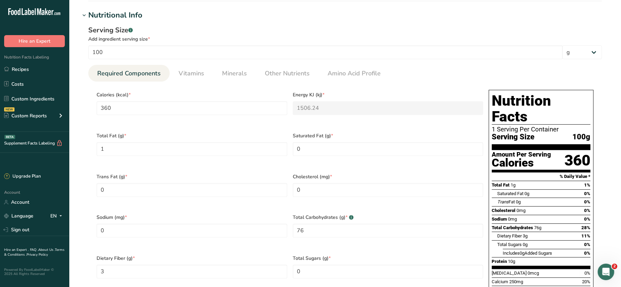
type textarea "Wheat Flour, Calcium Carbonate, Iron, Niacin (B3), Thiamin (B1)"
drag, startPoint x: 141, startPoint y: 112, endPoint x: 97, endPoint y: 114, distance: 44.5
click at [97, 114] on input "360" at bounding box center [191, 108] width 191 height 14
type input "3"
type KJ "12.6"
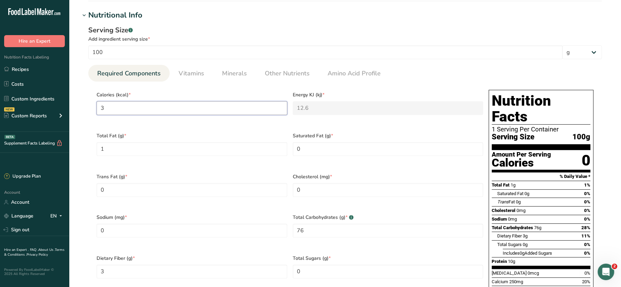
type input "34"
type KJ "142.3"
type input "349"
type KJ "1460.2"
type input "349"
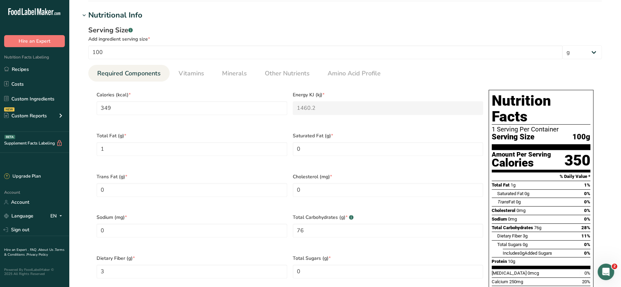
click at [357, 26] on div "Serving Size .a-a{fill:#347362;}.b-a{fill:#fff;}" at bounding box center [344, 30] width 513 height 10
drag, startPoint x: 113, startPoint y: 147, endPoint x: 47, endPoint y: 147, distance: 66.2
click at [47, 147] on div ".a-20{fill:#fff;} Hire an Expert Nutrition Facts Labeling Recipes Costs Custom …" at bounding box center [310, 223] width 621 height 866
type Fat "0.5"
drag, startPoint x: 320, startPoint y: 152, endPoint x: 282, endPoint y: 145, distance: 39.7
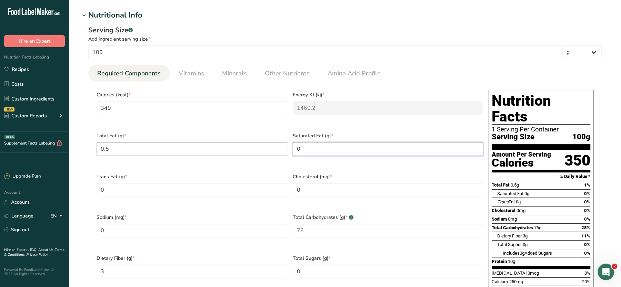
click at [282, 145] on div "Calories (kcal) * 349 Energy KJ (kj) * 1460.2 Total Fat (g) * 0.5 Saturated Fat…" at bounding box center [290, 210] width 392 height 246
type Fat "0.1"
drag, startPoint x: 311, startPoint y: 218, endPoint x: 256, endPoint y: 217, distance: 54.8
click at [256, 217] on div "Calories (kcal) * 349 Energy KJ (kj) * 1460.2 Total Fat (g) * 0.5 Saturated Fat…" at bounding box center [290, 210] width 392 height 246
type Carbohydrates "74"
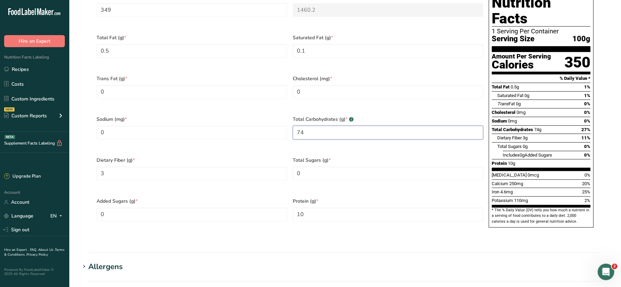
scroll to position [329, 0]
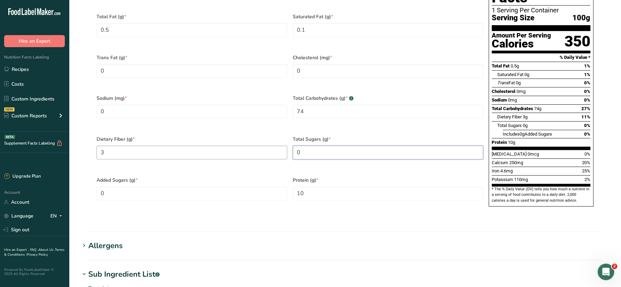
drag, startPoint x: 320, startPoint y: 140, endPoint x: 258, endPoint y: 138, distance: 62.0
click at [258, 138] on div "Calories (kcal) * 349 Energy KJ (kj) * 1460.2 Total Fat (g) * 0.5 Saturated Fat…" at bounding box center [290, 91] width 392 height 246
type Sugars "2.9"
click at [148, 146] on Fiber "3" at bounding box center [191, 153] width 191 height 14
type Fiber "3.2"
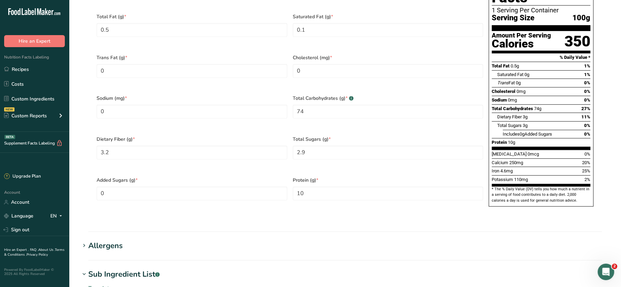
click at [133, 110] on div "Sodium (mg) * 0" at bounding box center [192, 111] width 196 height 41
drag, startPoint x: 125, startPoint y: 108, endPoint x: 74, endPoint y: 107, distance: 50.3
click at [74, 107] on section "Edit FINISHED White Flour Ingredient Spec Sheet .a-a{fill:#347362;}.b-a{fill:#f…" at bounding box center [345, 93] width 552 height 844
type input "130"
click at [462, 117] on div "Total Carbohydrates (g) * .a-a{fill:#347362;}.b-a{fill:#fff;} 74" at bounding box center [388, 111] width 196 height 41
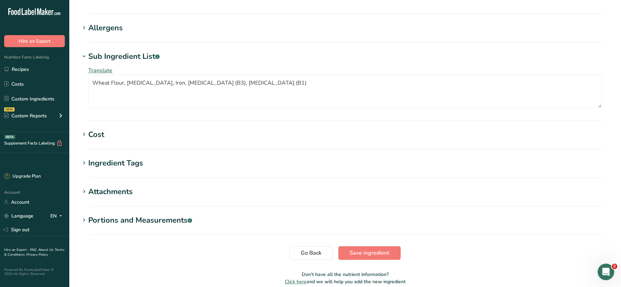
scroll to position [560, 0]
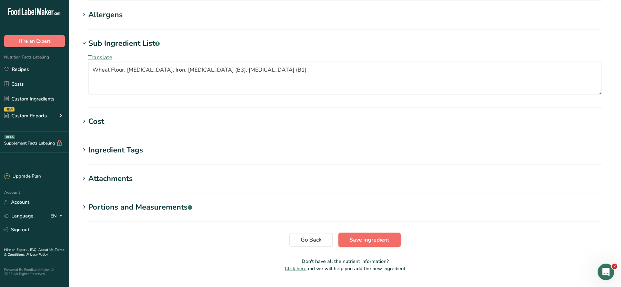
click at [384, 236] on span "Save ingredient" at bounding box center [369, 240] width 40 height 8
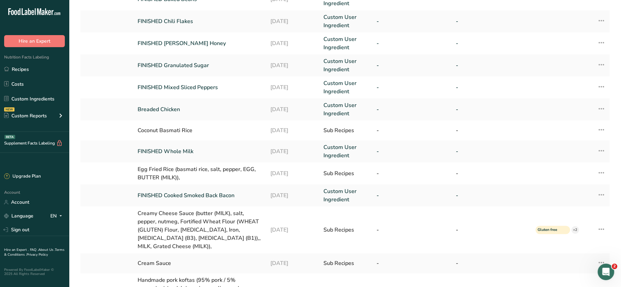
scroll to position [197, 0]
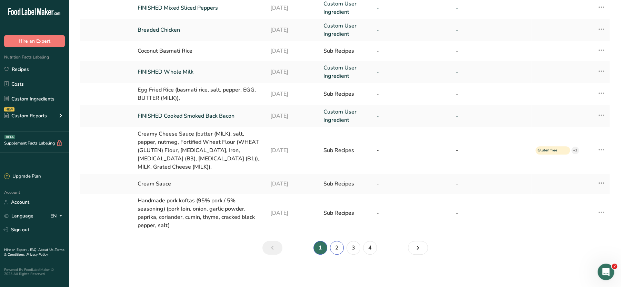
click at [335, 247] on link "2" at bounding box center [337, 248] width 14 height 14
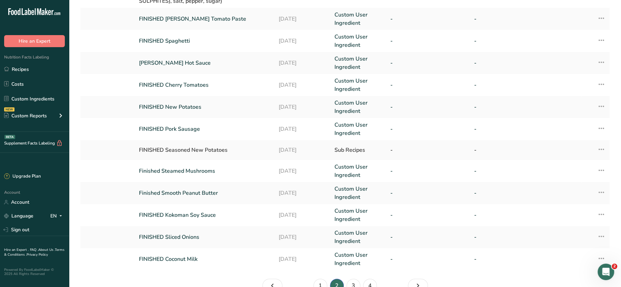
scroll to position [189, 0]
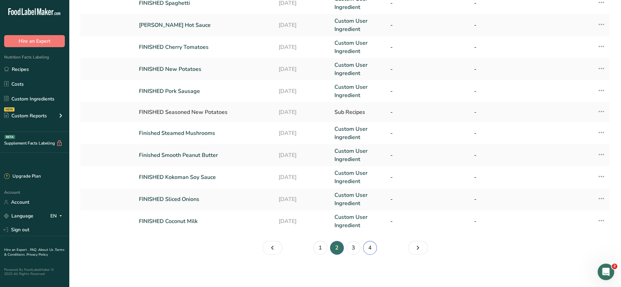
click at [372, 247] on link "4" at bounding box center [370, 248] width 14 height 14
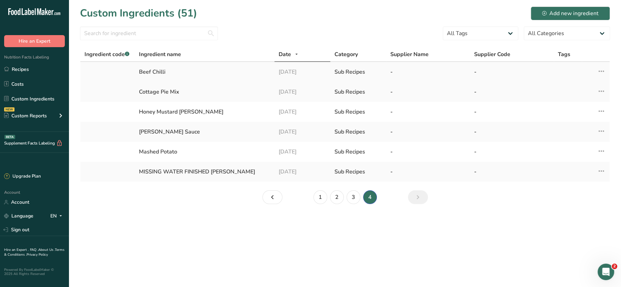
click at [144, 73] on div "Beef Chilli" at bounding box center [204, 72] width 131 height 8
click at [602, 71] on icon at bounding box center [601, 71] width 8 height 12
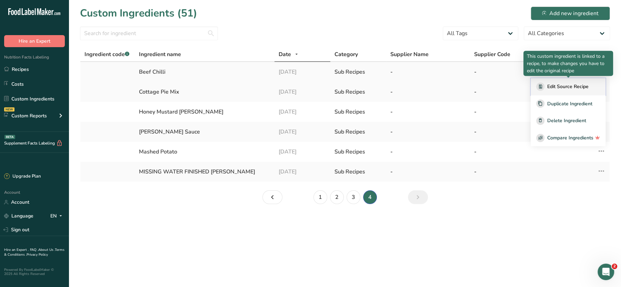
click at [556, 90] on div "Edit Source Recipe" at bounding box center [568, 87] width 64 height 8
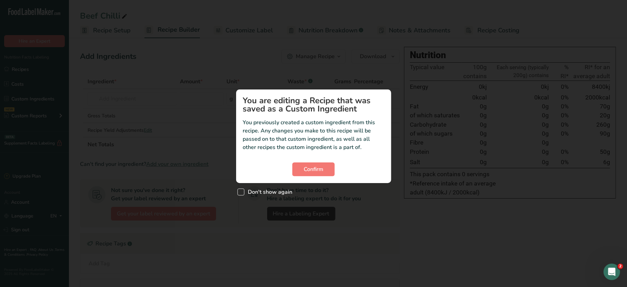
click at [275, 195] on span "Don't show again" at bounding box center [268, 192] width 48 height 7
click at [242, 194] on input "Don't show again" at bounding box center [239, 192] width 4 height 4
checkbox input "true"
click at [314, 172] on span "Confirm" at bounding box center [314, 169] width 20 height 8
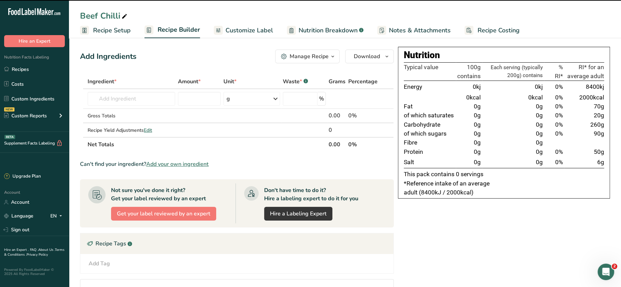
click at [433, 27] on span "Notes & Attachments" at bounding box center [420, 30] width 62 height 9
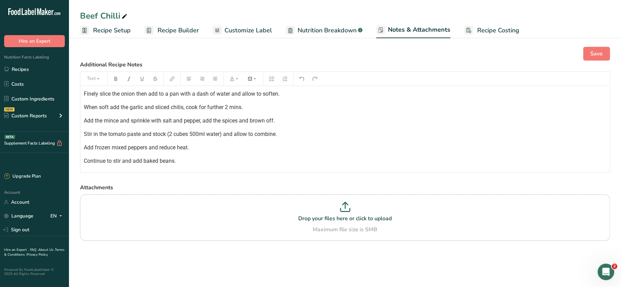
scroll to position [309, 0]
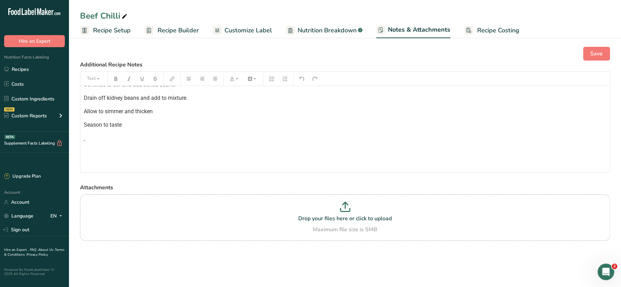
click at [116, 32] on span "Recipe Setup" at bounding box center [112, 30] width 38 height 9
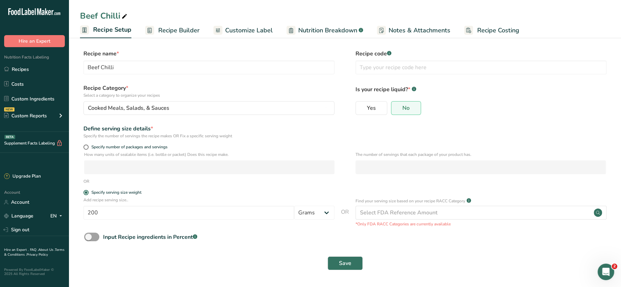
click at [176, 28] on span "Recipe Builder" at bounding box center [178, 30] width 41 height 9
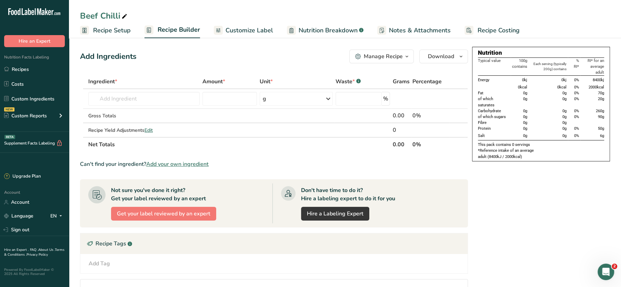
click at [412, 25] on link "Notes & Attachments" at bounding box center [413, 31] width 73 height 16
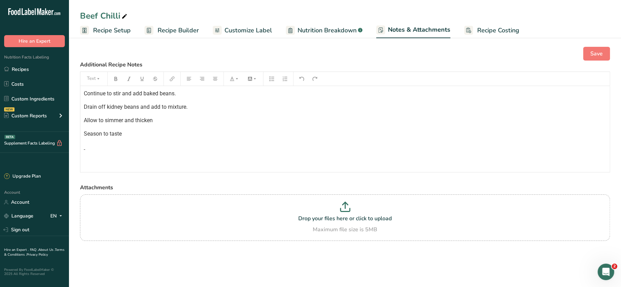
scroll to position [309, 0]
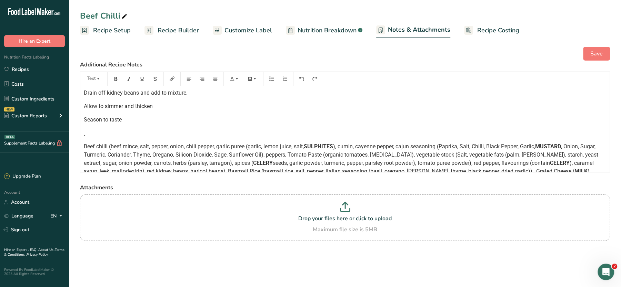
click at [211, 146] on span "Beef chilli (beef mince, salt, pepper, onion, chili pepper, garlic puree (garli…" at bounding box center [194, 146] width 220 height 7
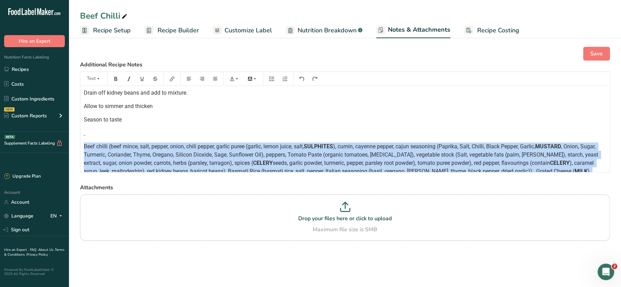
click at [211, 146] on span "Beef chilli (beef mince, salt, pepper, onion, chili pepper, garlic puree (garli…" at bounding box center [194, 146] width 220 height 7
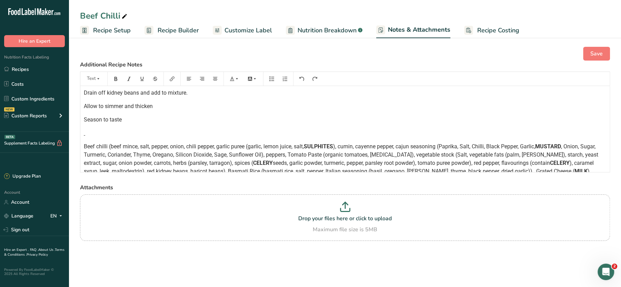
click at [364, 143] on span "), cumin, cayenne pepper, cajun seasoning (Paprika, Salt, Chilli, Black Pepper,…" at bounding box center [434, 146] width 202 height 7
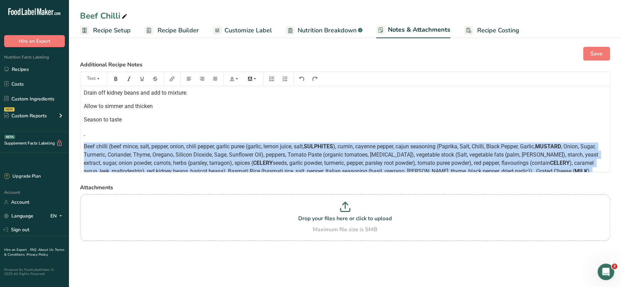
click at [364, 143] on span "), cumin, cayenne pepper, cajun seasoning (Paprika, Salt, Chilli, Black Pepper,…" at bounding box center [434, 146] width 202 height 7
click at [378, 143] on span "), cumin, cayenne pepper, cajun seasoning (Paprika, Salt, Chilli, Black Pepper,…" at bounding box center [434, 146] width 202 height 7
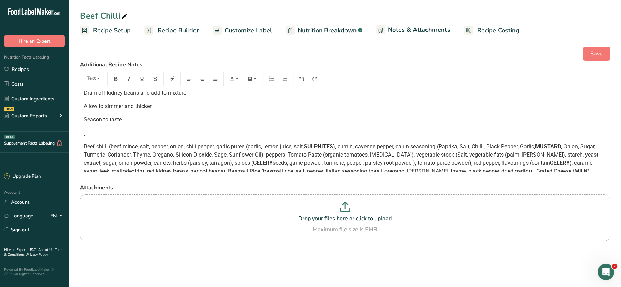
click at [365, 144] on span "), cumin, cayenne pepper, cajun seasoning (Paprika, Salt, Chilli, Black Pepper,…" at bounding box center [434, 146] width 202 height 7
click at [351, 143] on span "), cumin, cayenne pepper, cajun seasoning (Paprika, Salt, Chilli, Black Pepper,…" at bounding box center [434, 146] width 202 height 7
click at [84, 143] on span "Beef chilli (beef mince, salt, pepper, onion, chili pepper, garlic puree (garli…" at bounding box center [194, 146] width 220 height 7
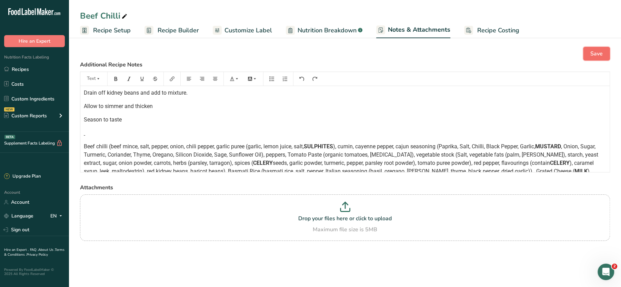
click at [587, 57] on button "Save" at bounding box center [596, 54] width 27 height 14
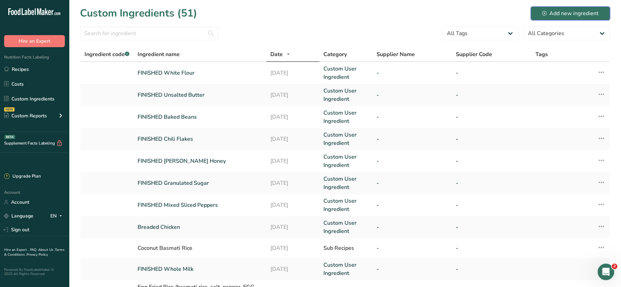
click at [550, 16] on div "Add new ingredient" at bounding box center [570, 13] width 57 height 8
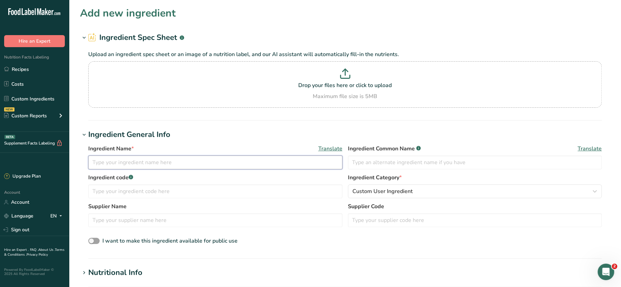
click at [153, 165] on input "text" at bounding box center [215, 163] width 254 height 14
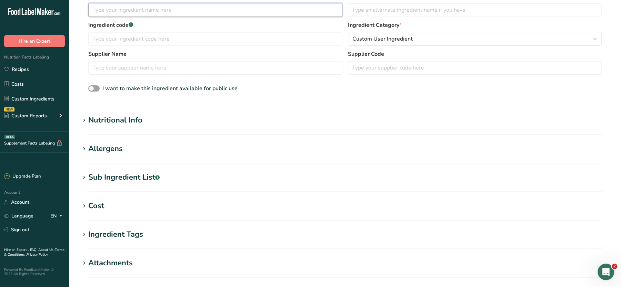
scroll to position [153, 0]
click at [123, 172] on div "Sub Ingredient List .a-a{fill:#347362;}.b-a{fill:#fff;}" at bounding box center [123, 176] width 71 height 11
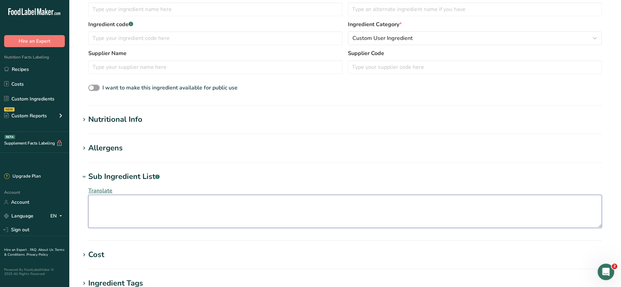
click at [126, 207] on textarea at bounding box center [344, 211] width 513 height 33
paste textarea "salt, palm oil, corn starch, yeast extract, vegetables (4,5%) (onion powder, dr…"
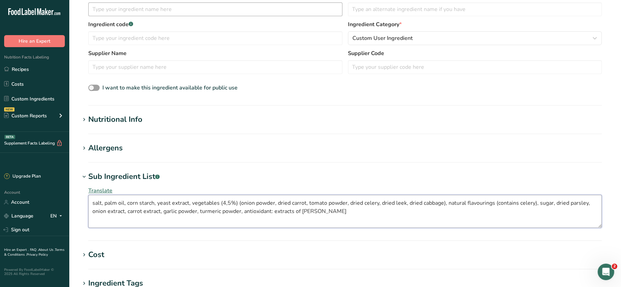
type textarea "salt, palm oil, corn starch, yeast extract, vegetables (4,5%) (onion powder, dr…"
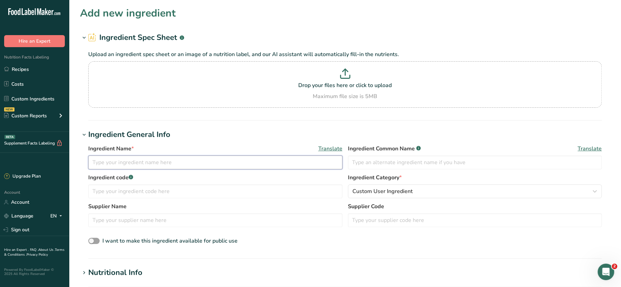
click at [126, 163] on input "text" at bounding box center [215, 163] width 254 height 14
paste input "Vegetable Stock Cubes"
click at [92, 163] on input "Vegetable Stock Cubes" at bounding box center [215, 163] width 254 height 14
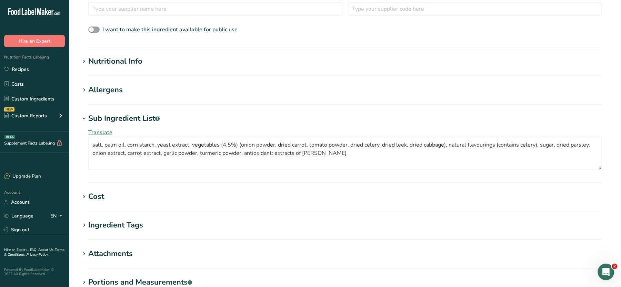
scroll to position [304, 0]
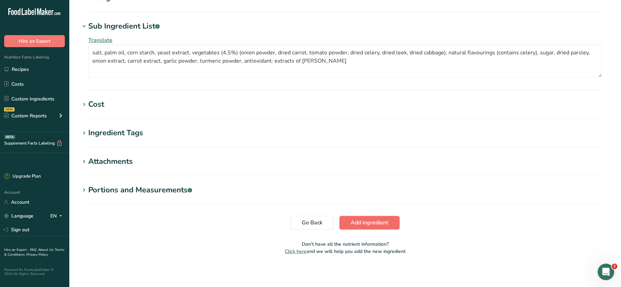
type input "Aldi Vegetable Stock Cubes"
click at [375, 228] on button "Add ingredient" at bounding box center [369, 223] width 60 height 14
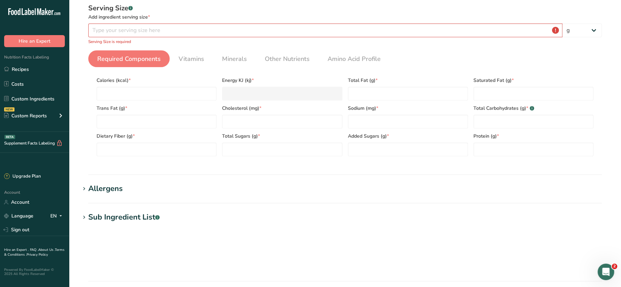
scroll to position [244, 0]
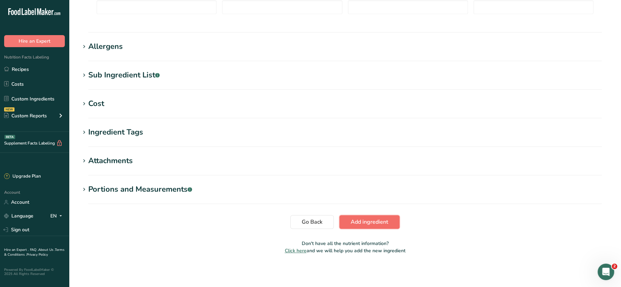
click at [361, 223] on span "Add ingredient" at bounding box center [369, 222] width 38 height 8
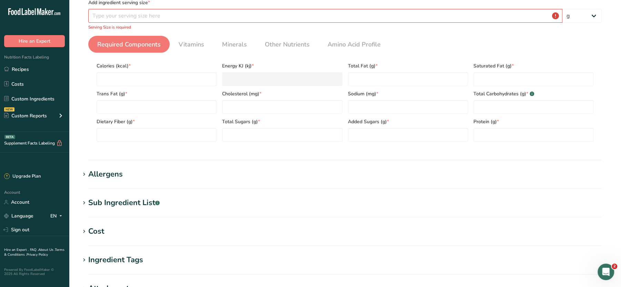
scroll to position [89, 0]
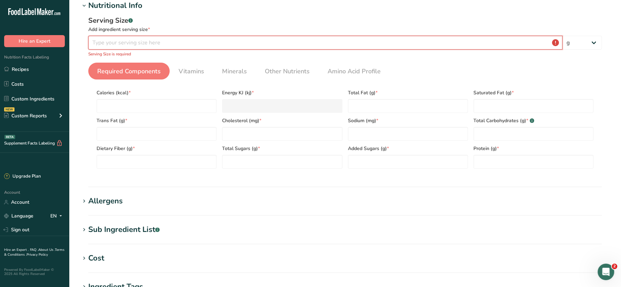
click at [121, 43] on input "number" at bounding box center [325, 43] width 474 height 14
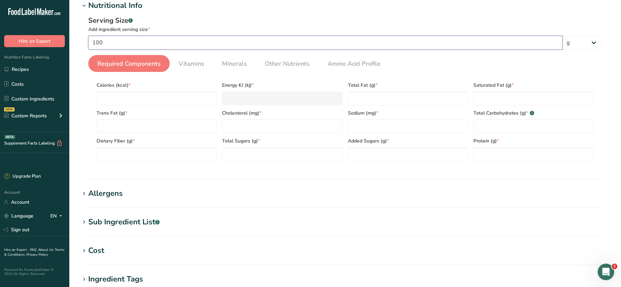
type input "100"
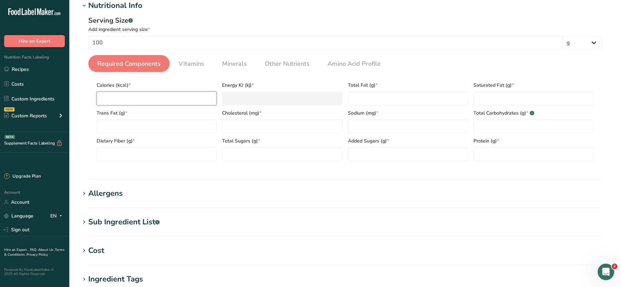
type input "0"
type KJ "0"
type input "0"
type Fat "0"
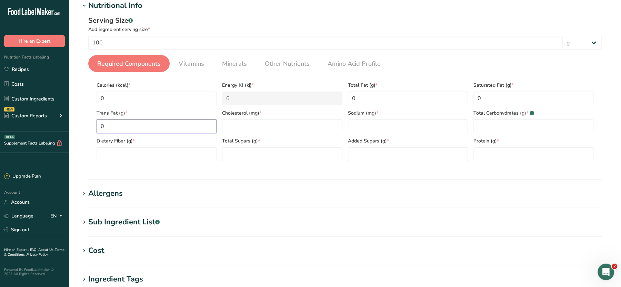
type Fat "0"
type input "0"
type Carbohydrates "0"
type Fiber "0"
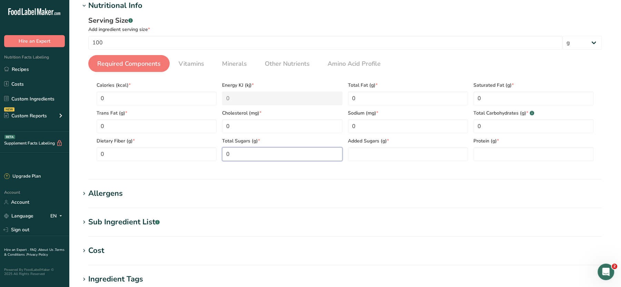
type Sugars "0"
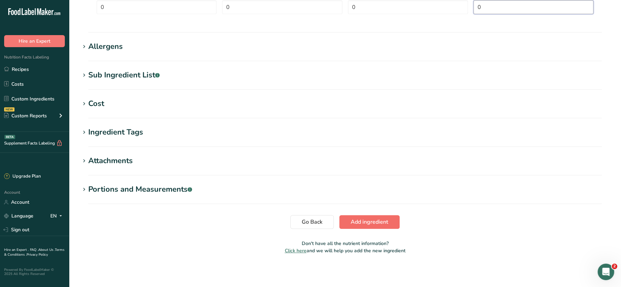
type input "0"
click at [379, 222] on span "Add ingredient" at bounding box center [369, 222] width 38 height 8
